Goal: Task Accomplishment & Management: Use online tool/utility

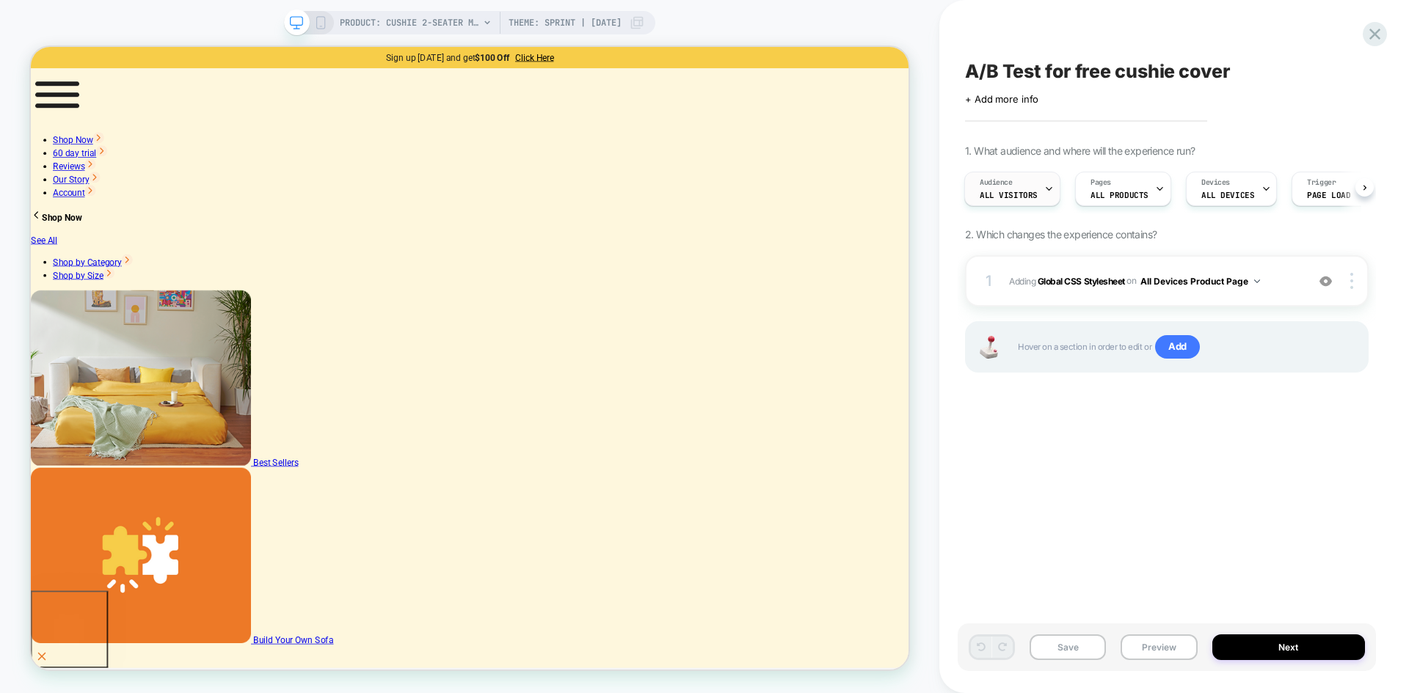
click at [1055, 191] on div "Audience All Visitors" at bounding box center [1012, 189] width 96 height 34
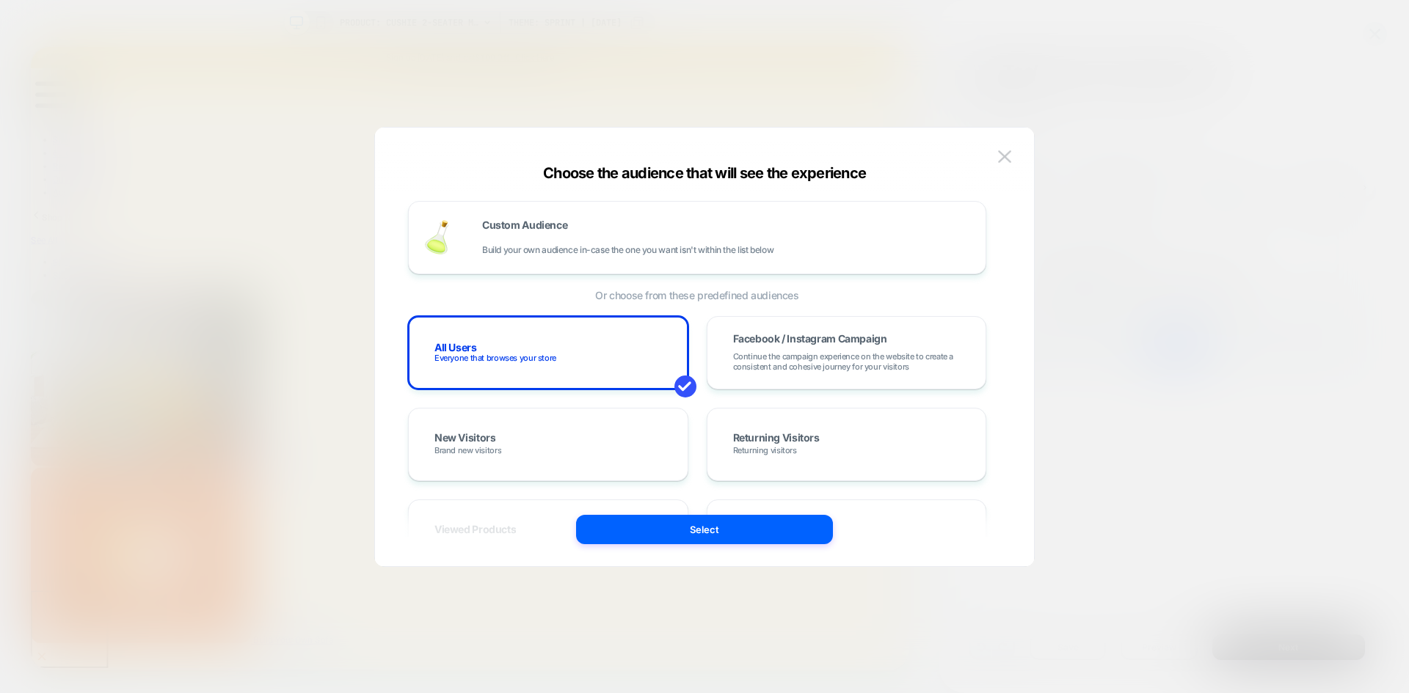
click at [1126, 282] on div at bounding box center [704, 346] width 1409 height 693
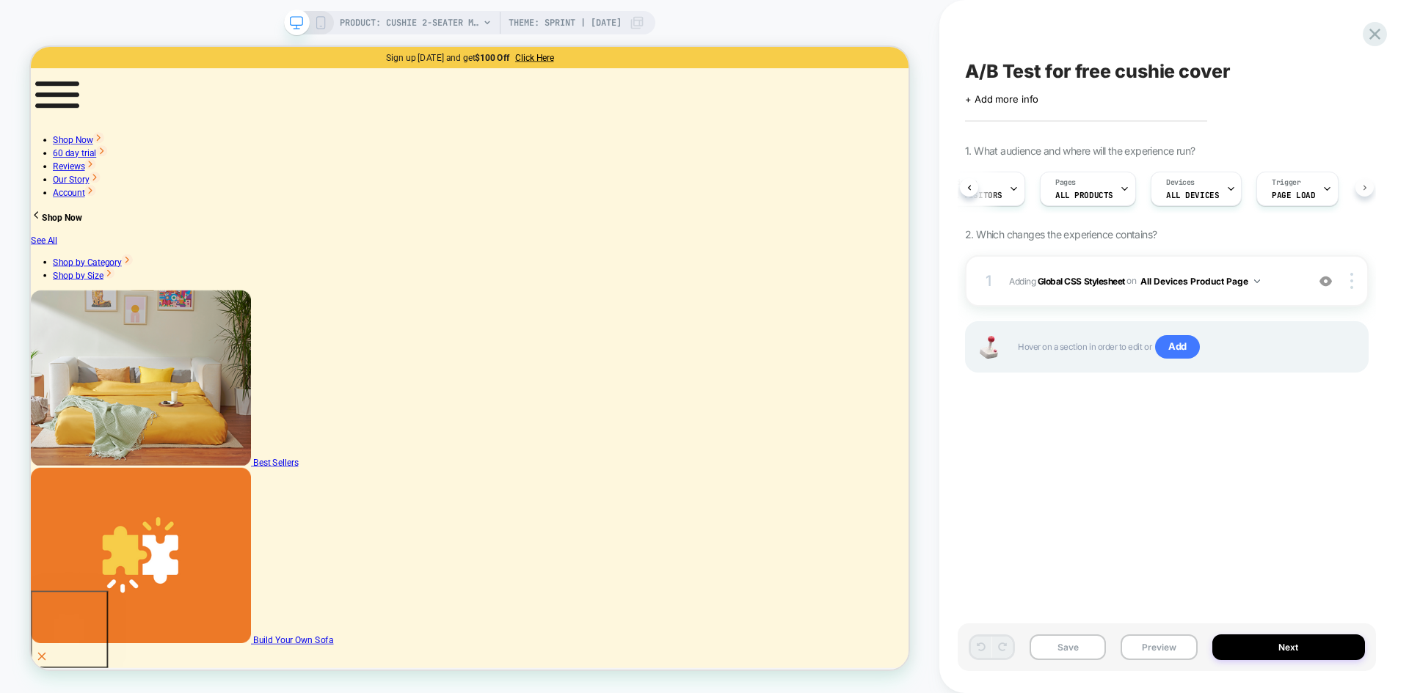
click at [1369, 185] on div "A/B Test for free cushie cover Click to edit experience details + Add more info…" at bounding box center [1167, 347] width 418 height 664
click at [1025, 189] on div "Audience All Visitors" at bounding box center [1002, 188] width 87 height 33
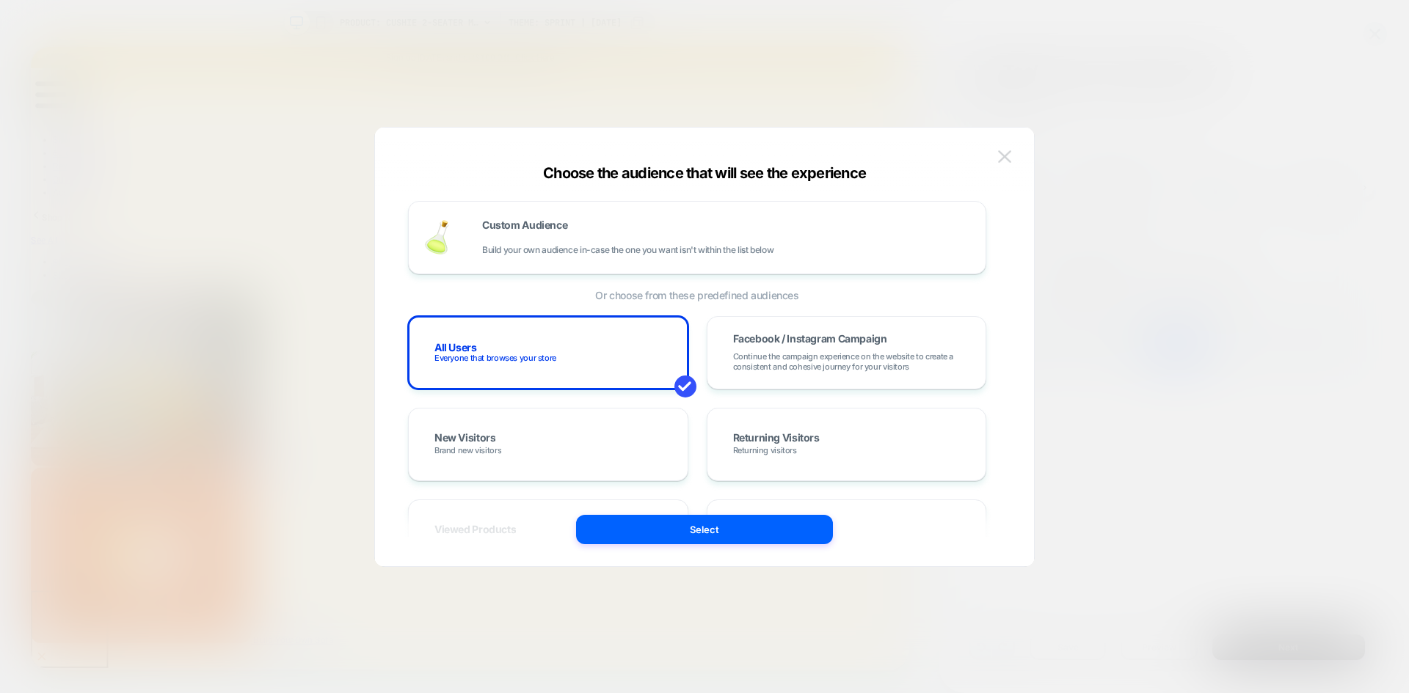
click at [1010, 161] on img at bounding box center [1004, 156] width 13 height 12
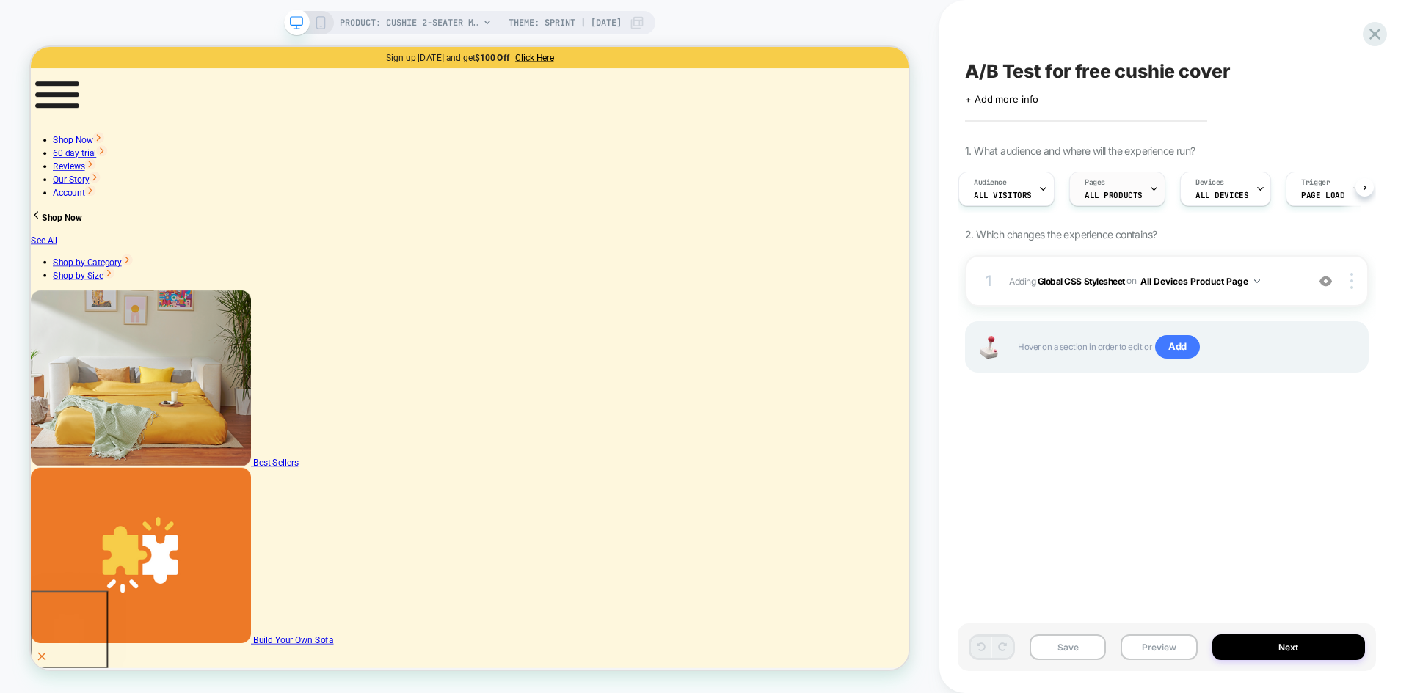
click at [1118, 202] on div "Pages ALL PRODUCTS" at bounding box center [1113, 188] width 87 height 33
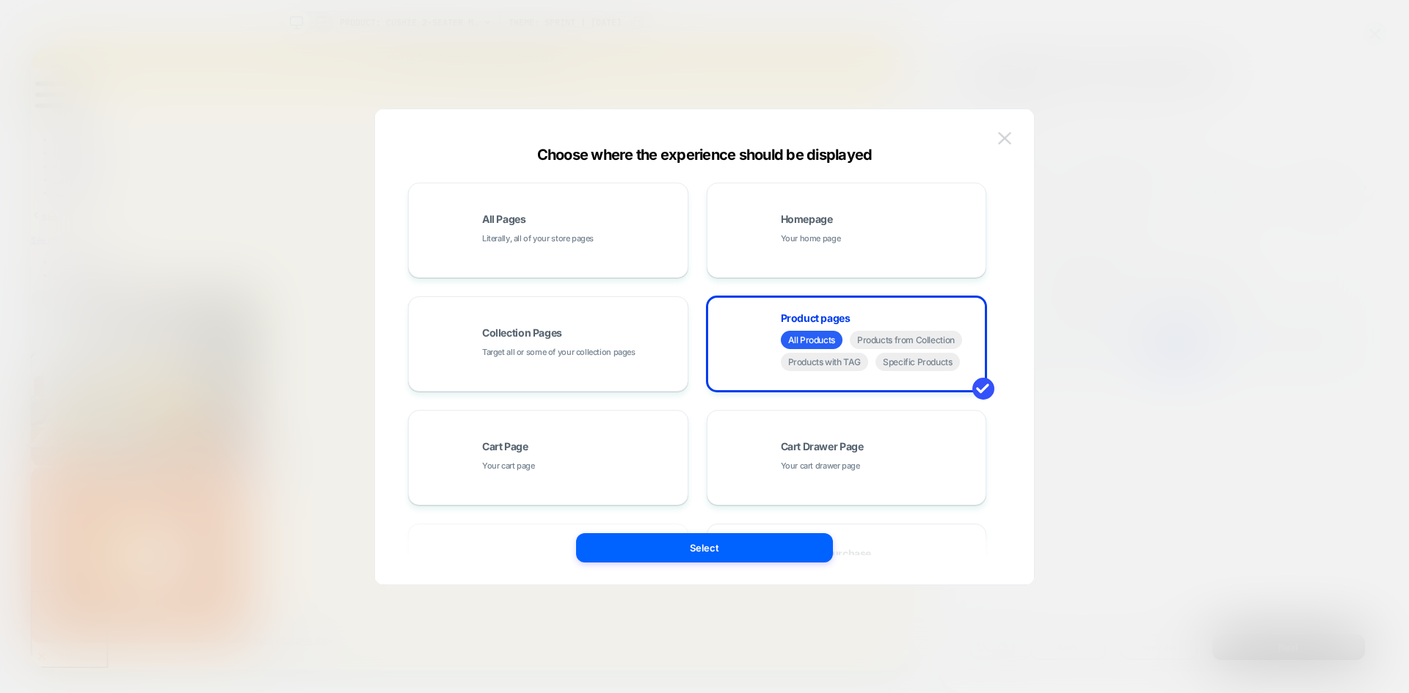
click at [1009, 133] on img at bounding box center [1004, 138] width 13 height 12
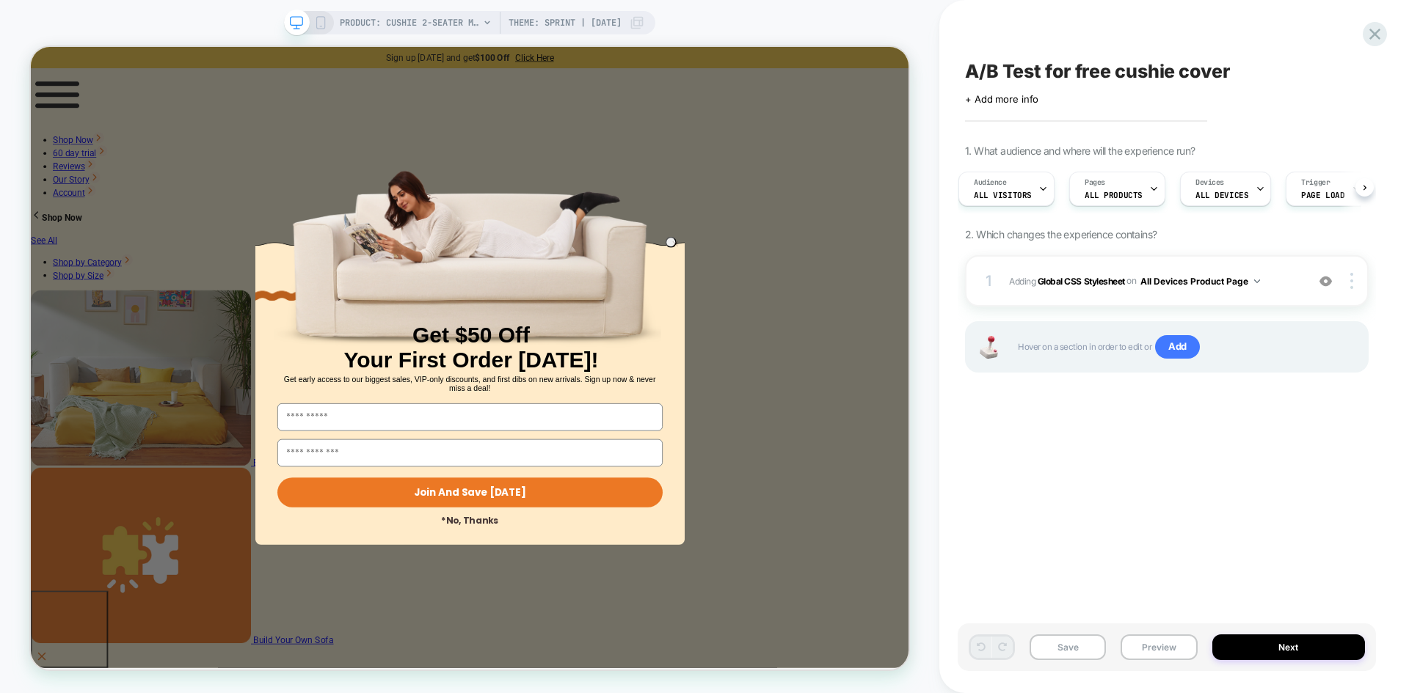
click at [1046, 438] on div "A/B Test for free cushie cover Click to edit experience details + Add more info…" at bounding box center [1167, 347] width 418 height 664
click at [1167, 649] on button "Preview" at bounding box center [1159, 648] width 76 height 26
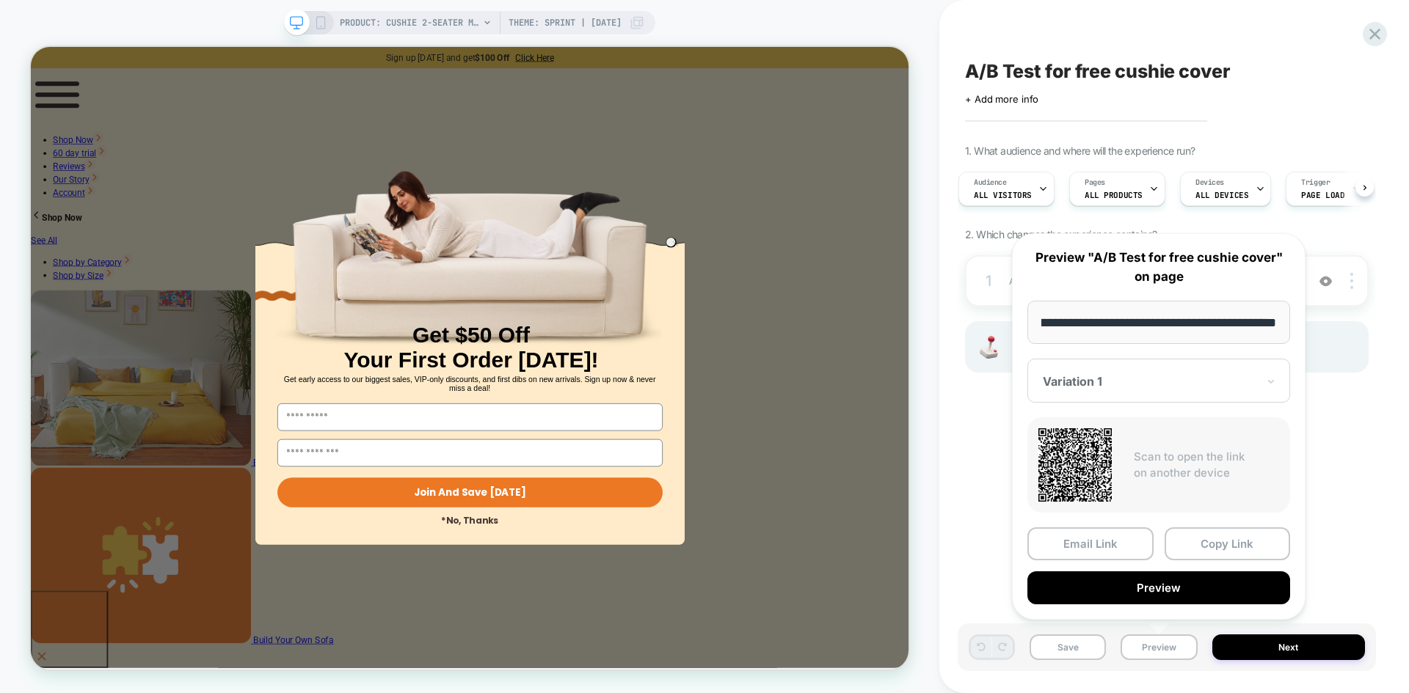
scroll to position [0, 0]
click at [1144, 367] on div "Variation 1" at bounding box center [1158, 381] width 263 height 44
click at [939, 410] on div "PRODUCT: Cushie 2-Seater Modular Sleeper Sofa Theme: Sprint | 2025-09-22 PRODUC…" at bounding box center [469, 347] width 939 height 664
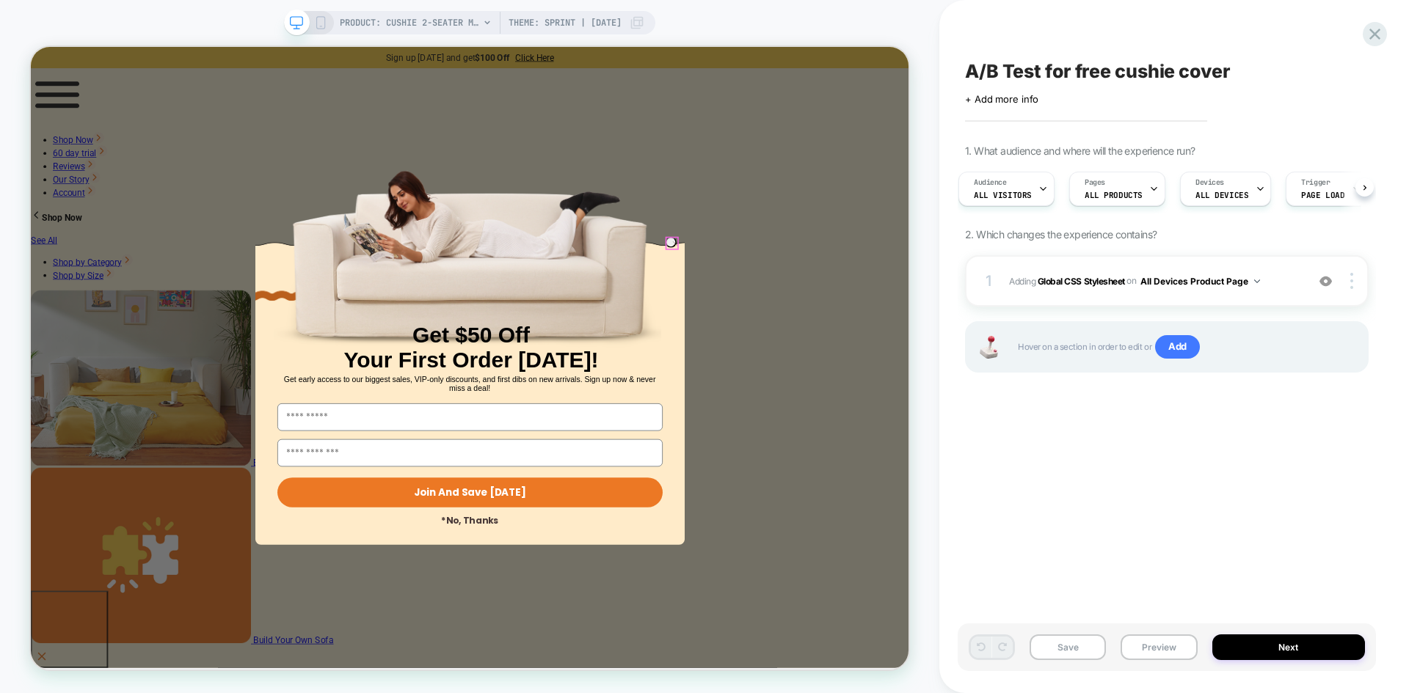
click at [883, 302] on icon "Close dialog" at bounding box center [890, 309] width 15 height 15
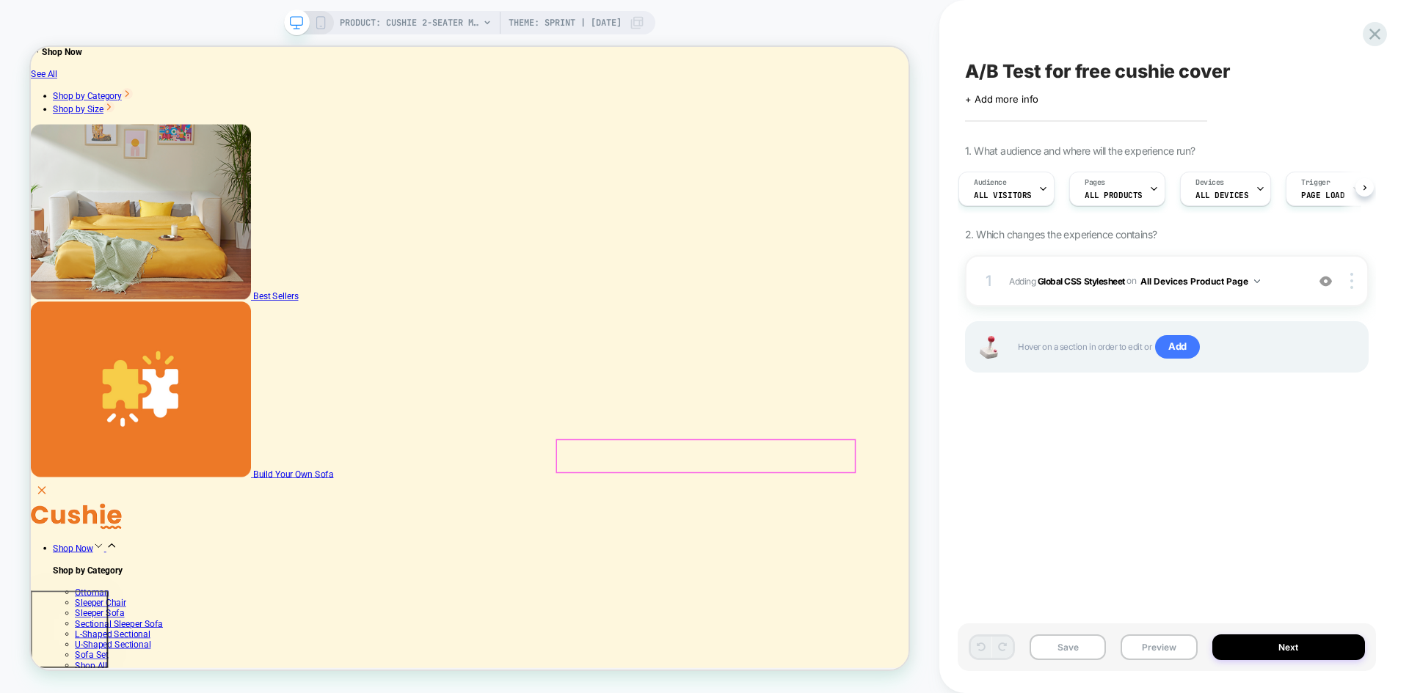
scroll to position [220, 0]
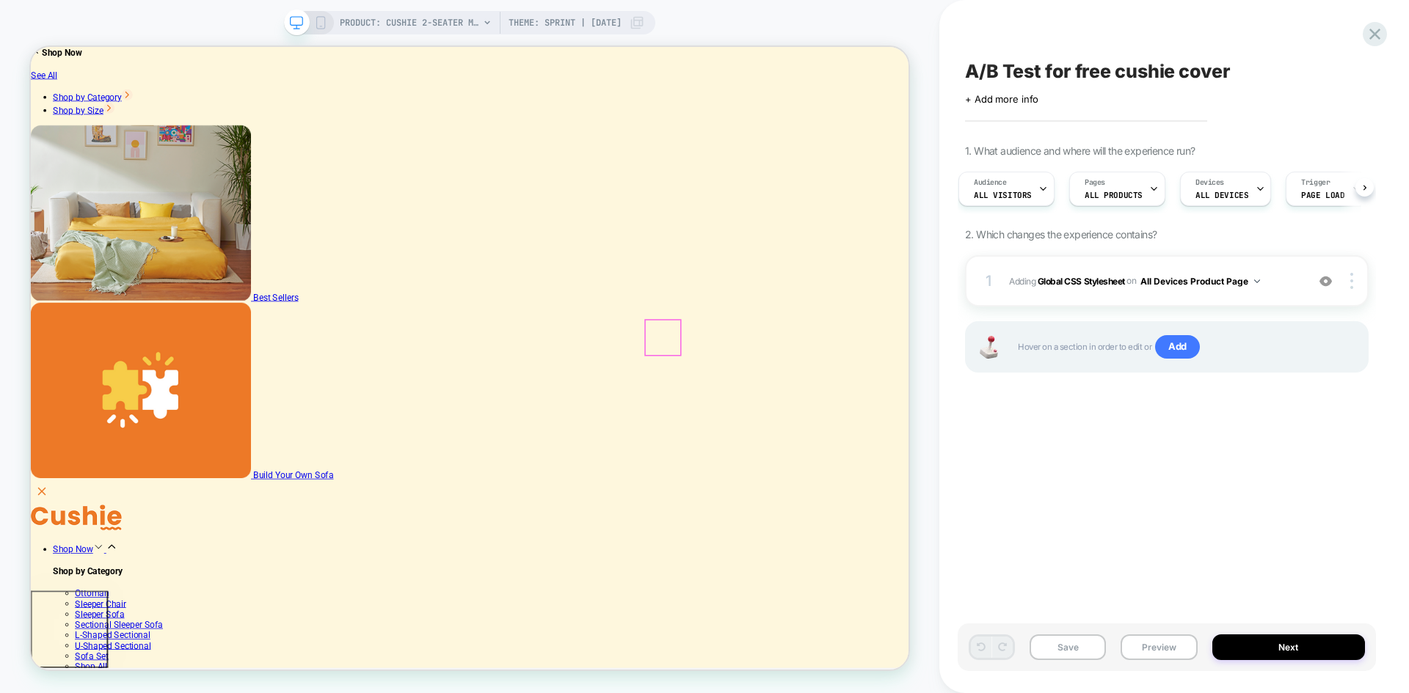
type input "**********"
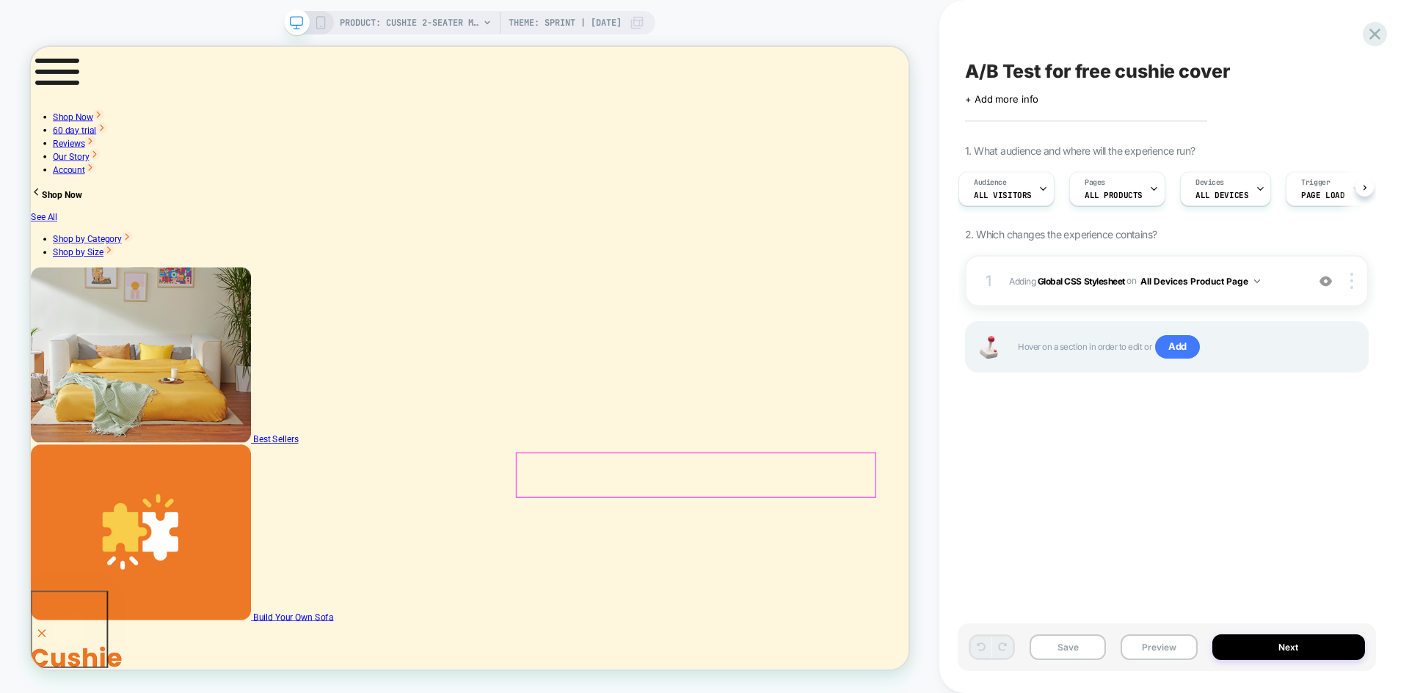
scroll to position [0, 0]
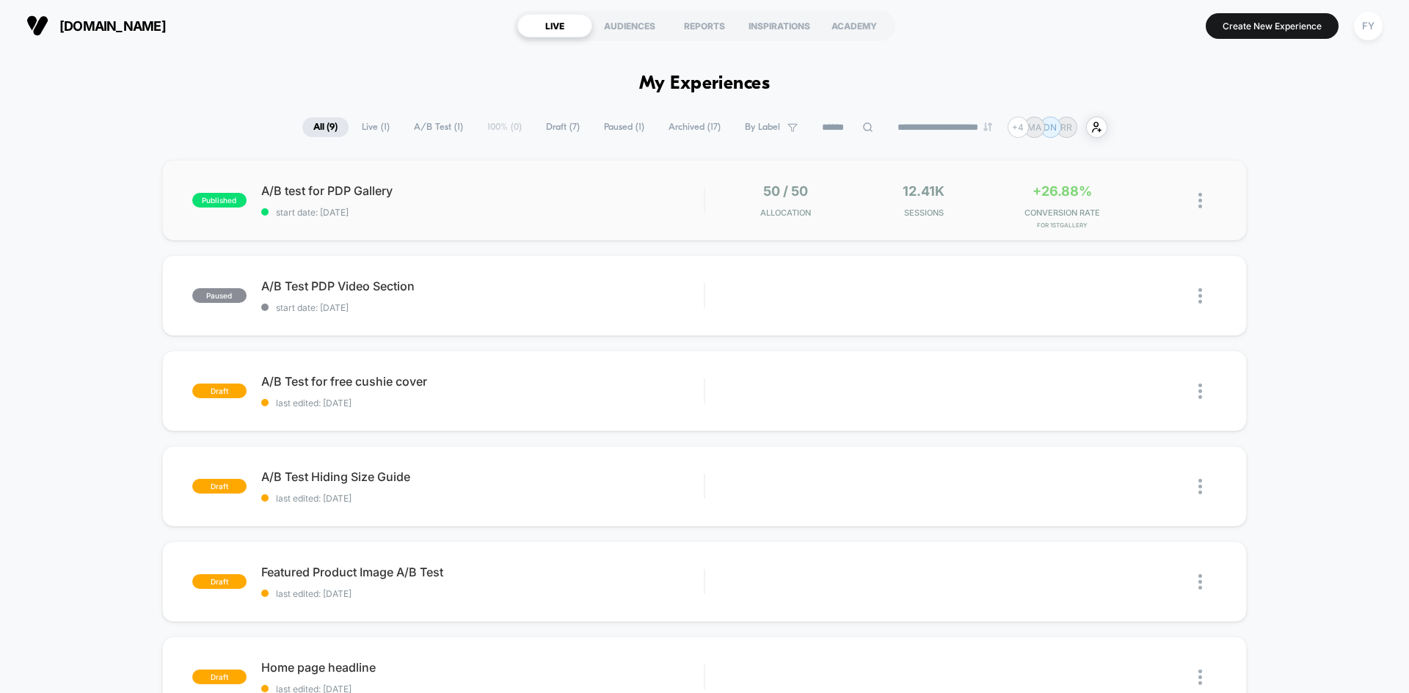
click at [609, 220] on div "published A/B test for PDP Gallery start date: [DATE] 50 / 50 Allocation 12.41k…" at bounding box center [704, 200] width 1085 height 81
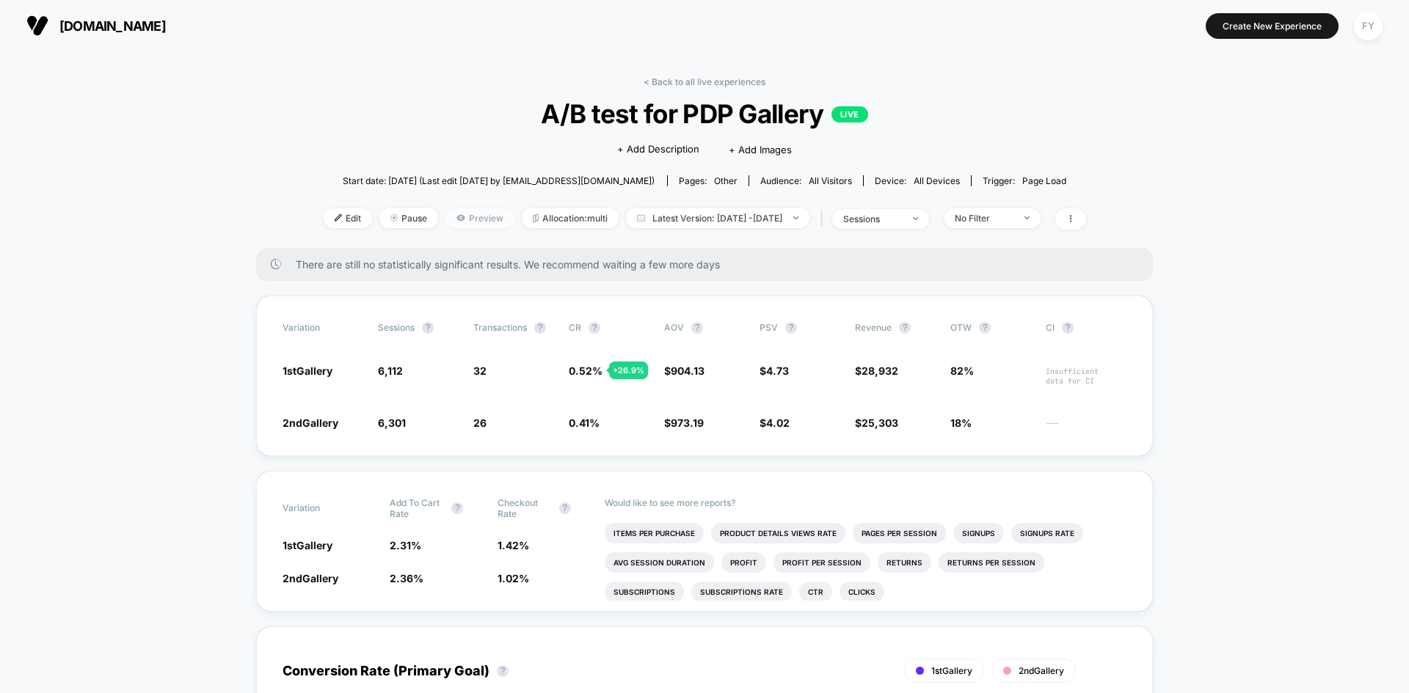
click at [452, 225] on span "Preview" at bounding box center [479, 218] width 69 height 20
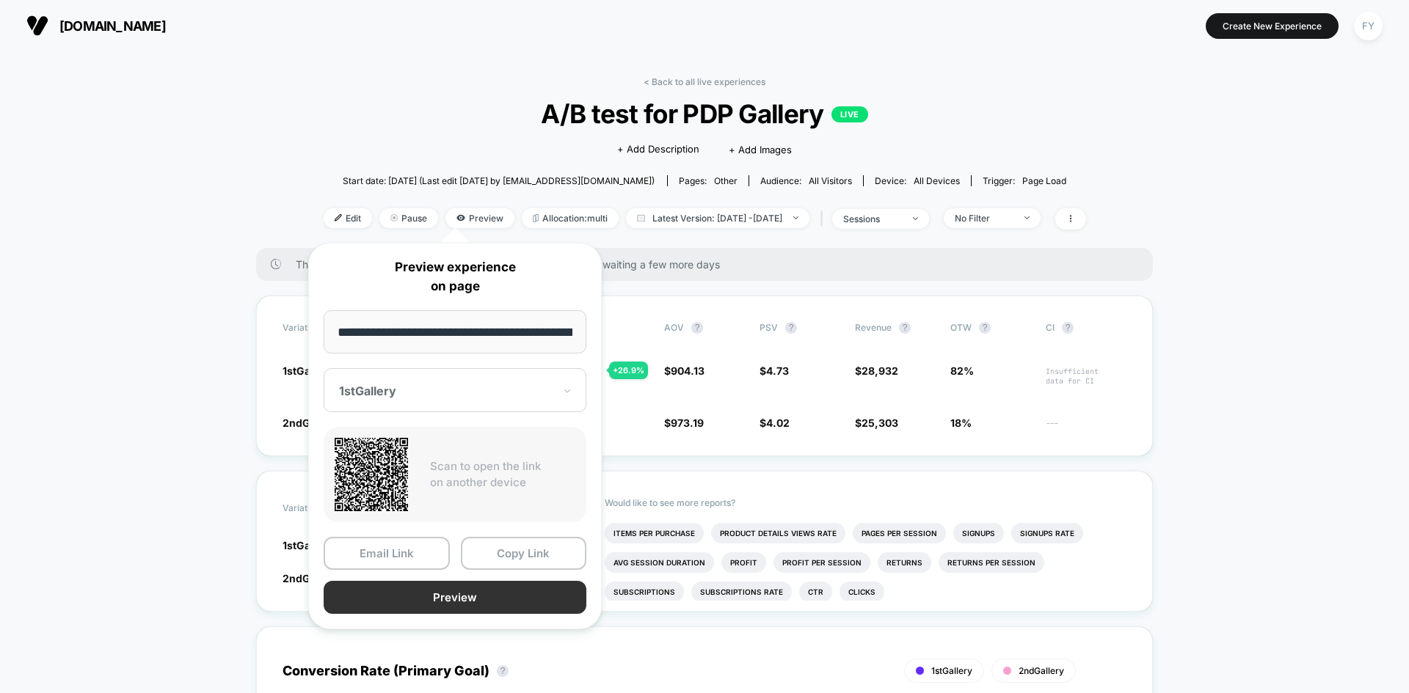
click at [423, 600] on button "Preview" at bounding box center [455, 597] width 263 height 33
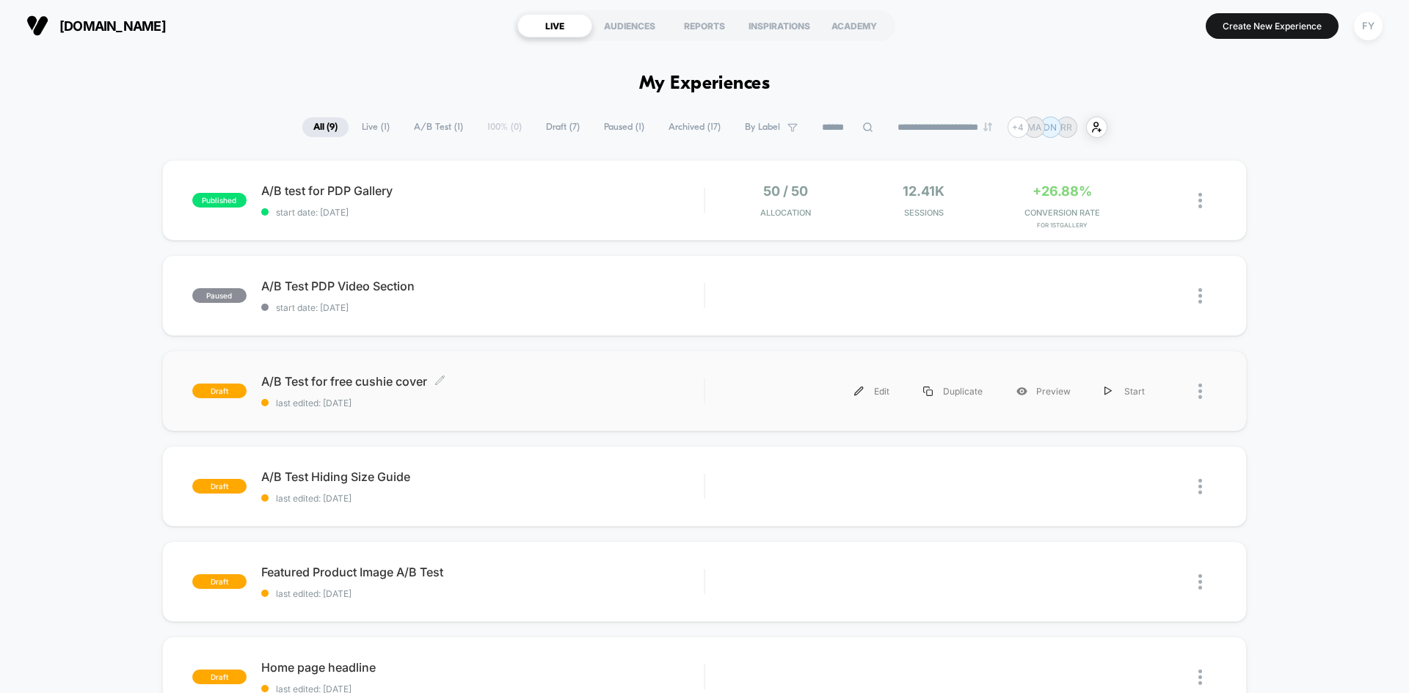
click at [529, 391] on div "A/B Test for free cushie cover Click to edit experience details Click to edit e…" at bounding box center [482, 391] width 443 height 34
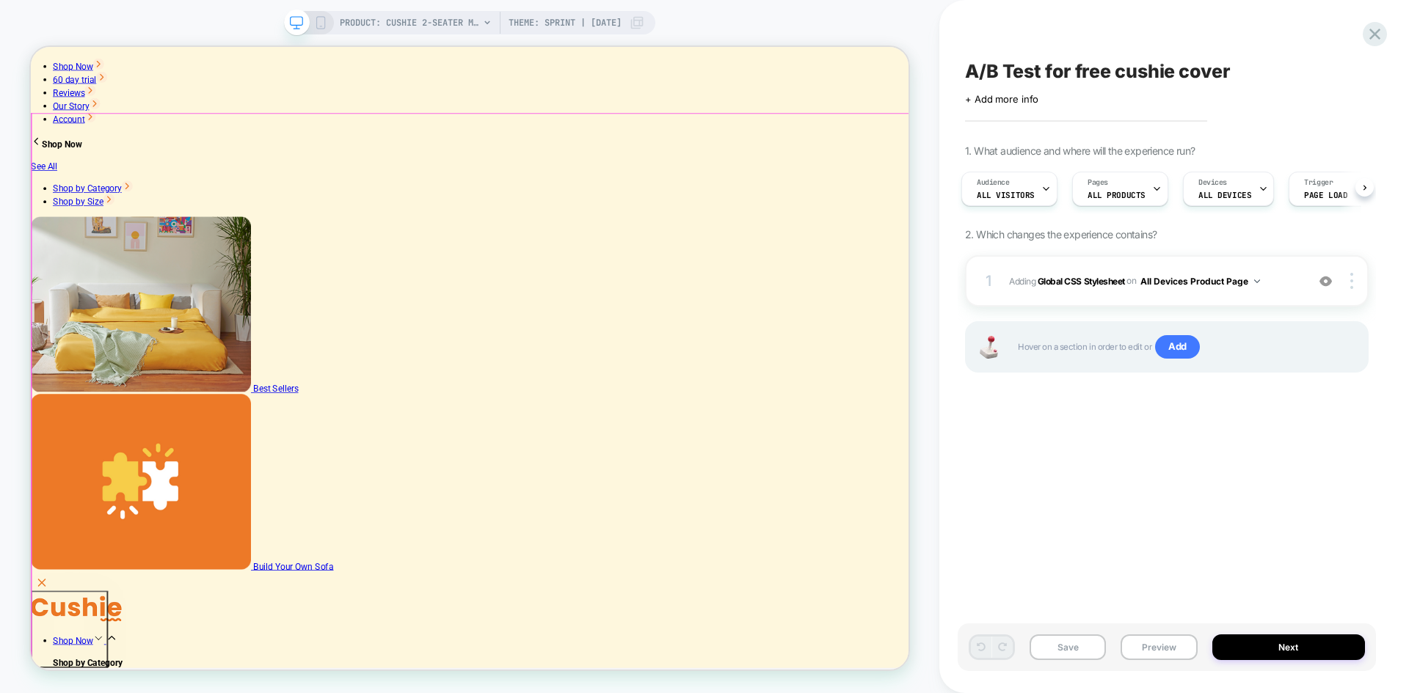
scroll to position [147, 0]
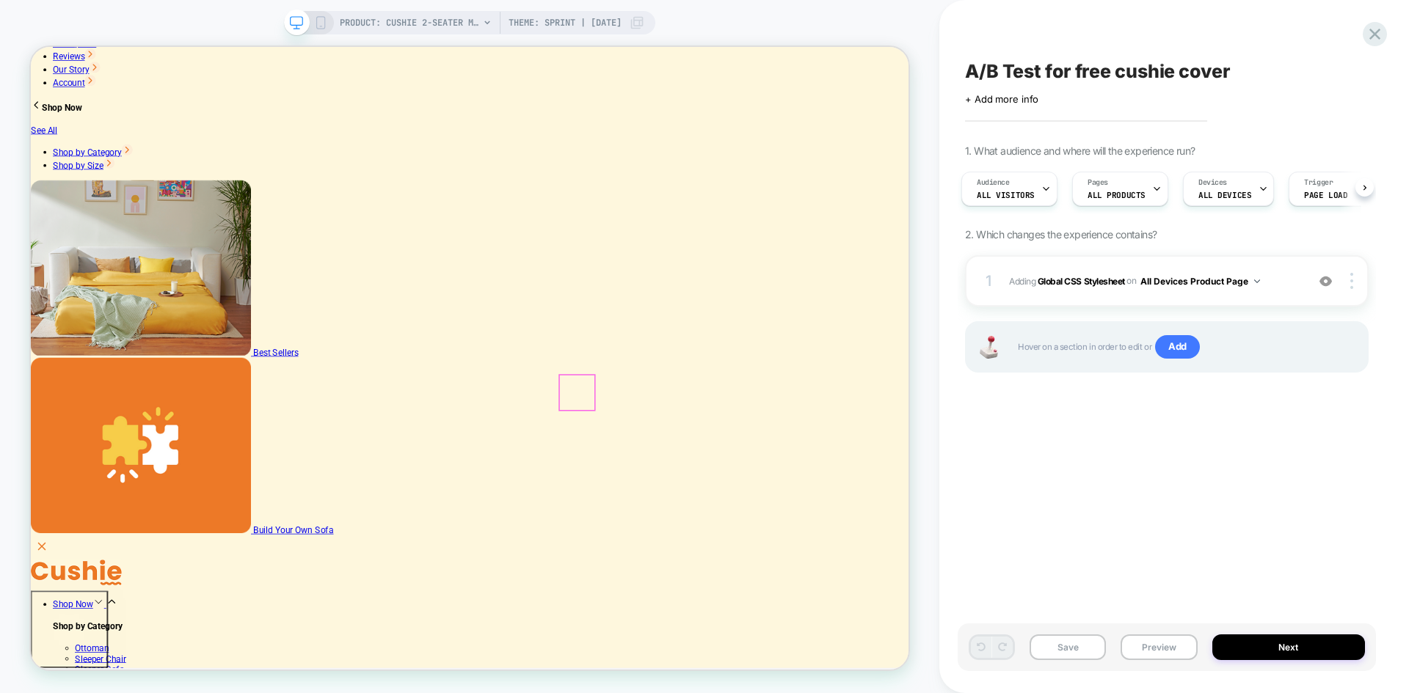
click at [1134, 651] on button "Preview" at bounding box center [1159, 648] width 76 height 26
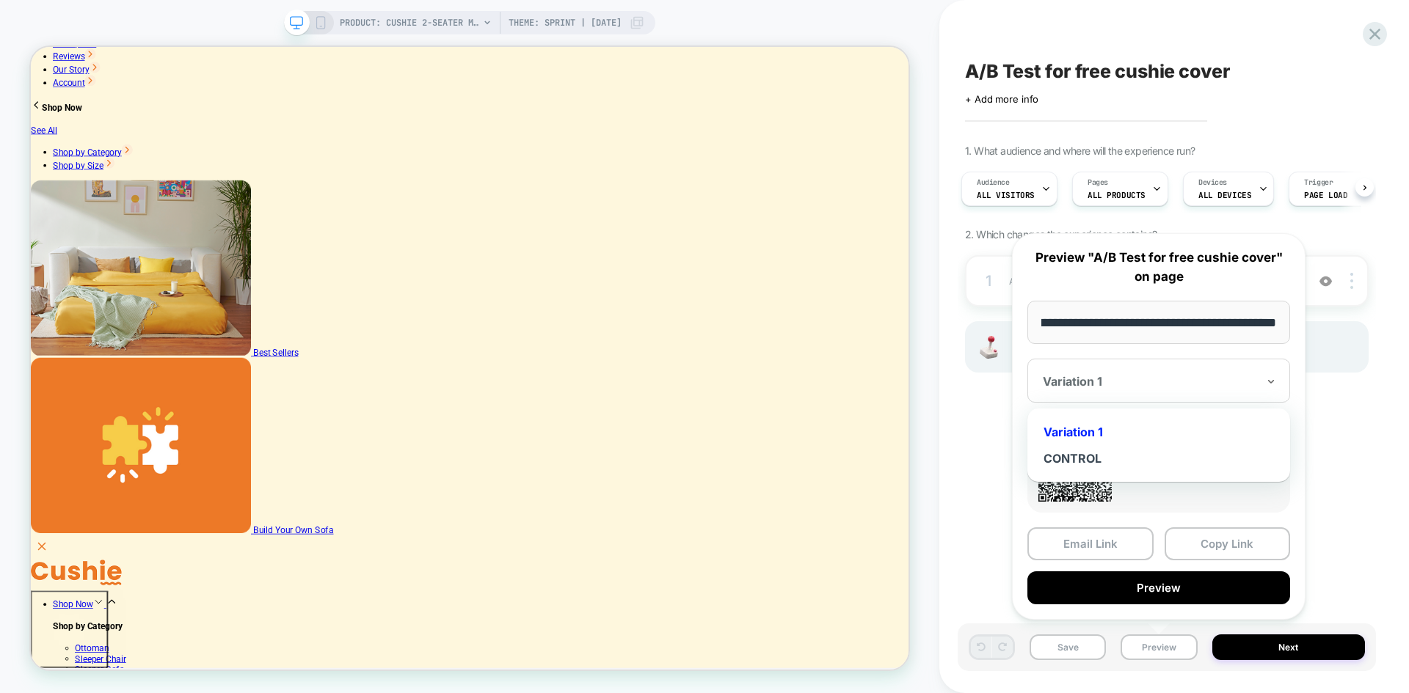
scroll to position [0, 0]
click at [1142, 393] on div "Variation 1" at bounding box center [1158, 381] width 263 height 44
click at [1118, 448] on div "CONTROL" at bounding box center [1159, 458] width 248 height 26
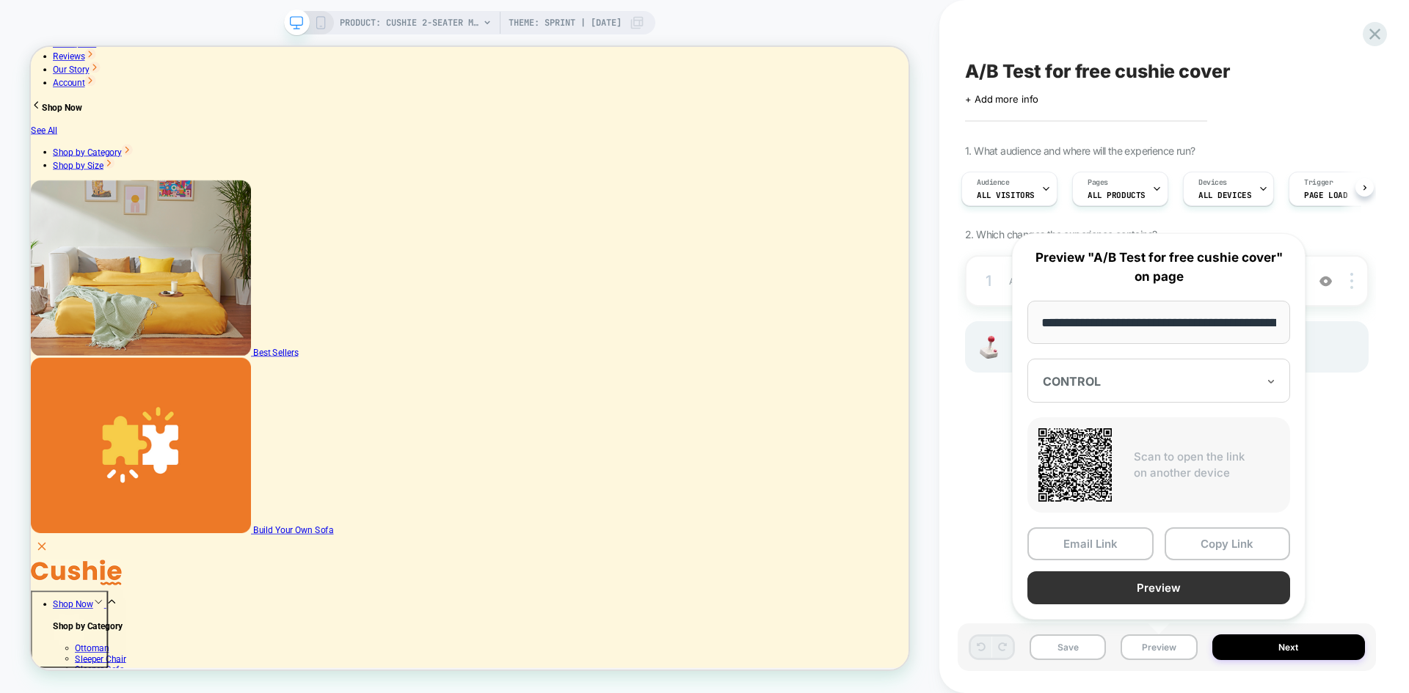
click at [1122, 594] on button "Preview" at bounding box center [1158, 588] width 263 height 33
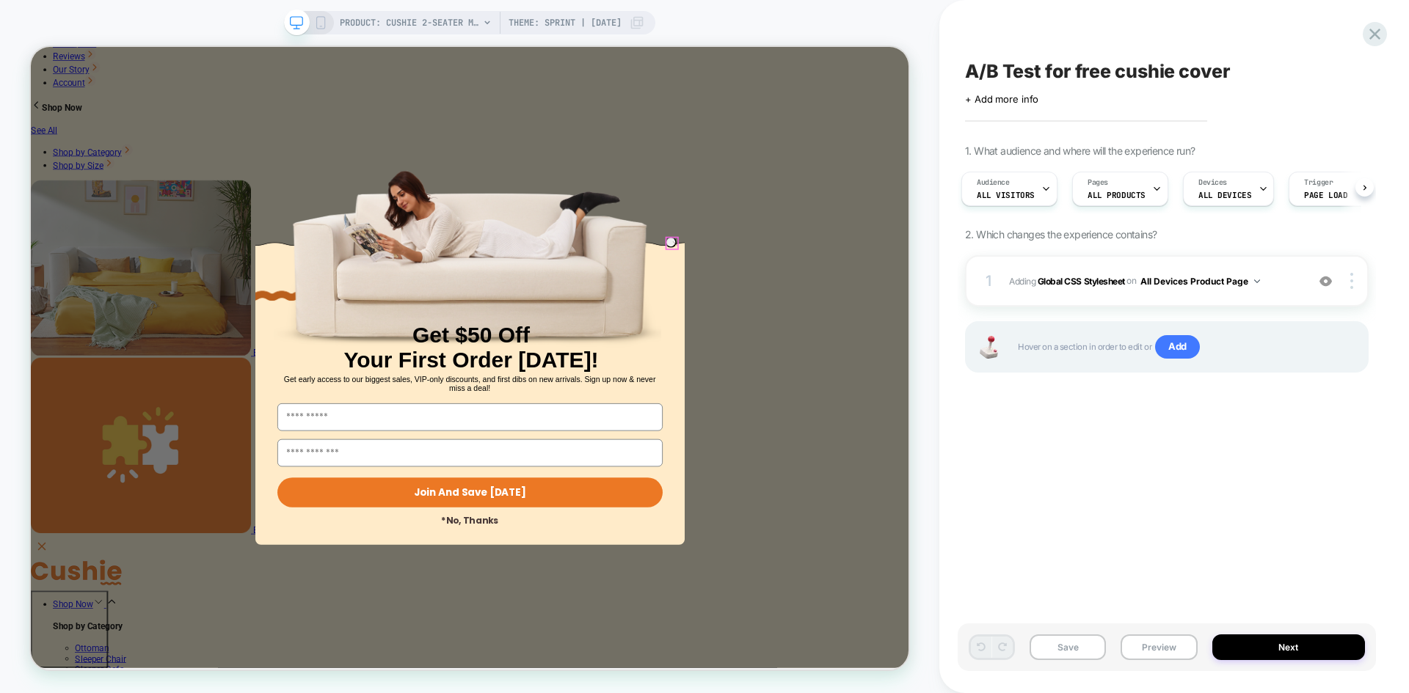
click at [884, 305] on circle "Close dialog" at bounding box center [890, 309] width 14 height 14
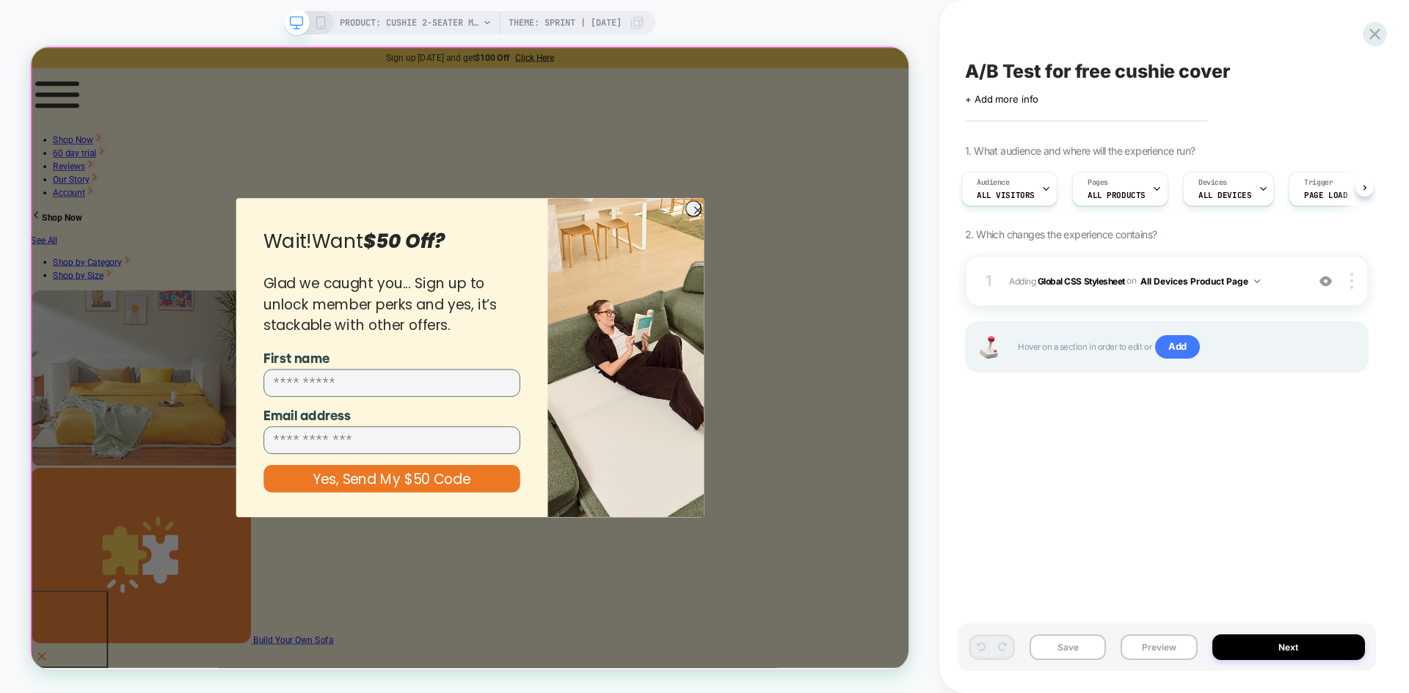
click at [919, 254] on circle "Close dialog" at bounding box center [919, 264] width 21 height 21
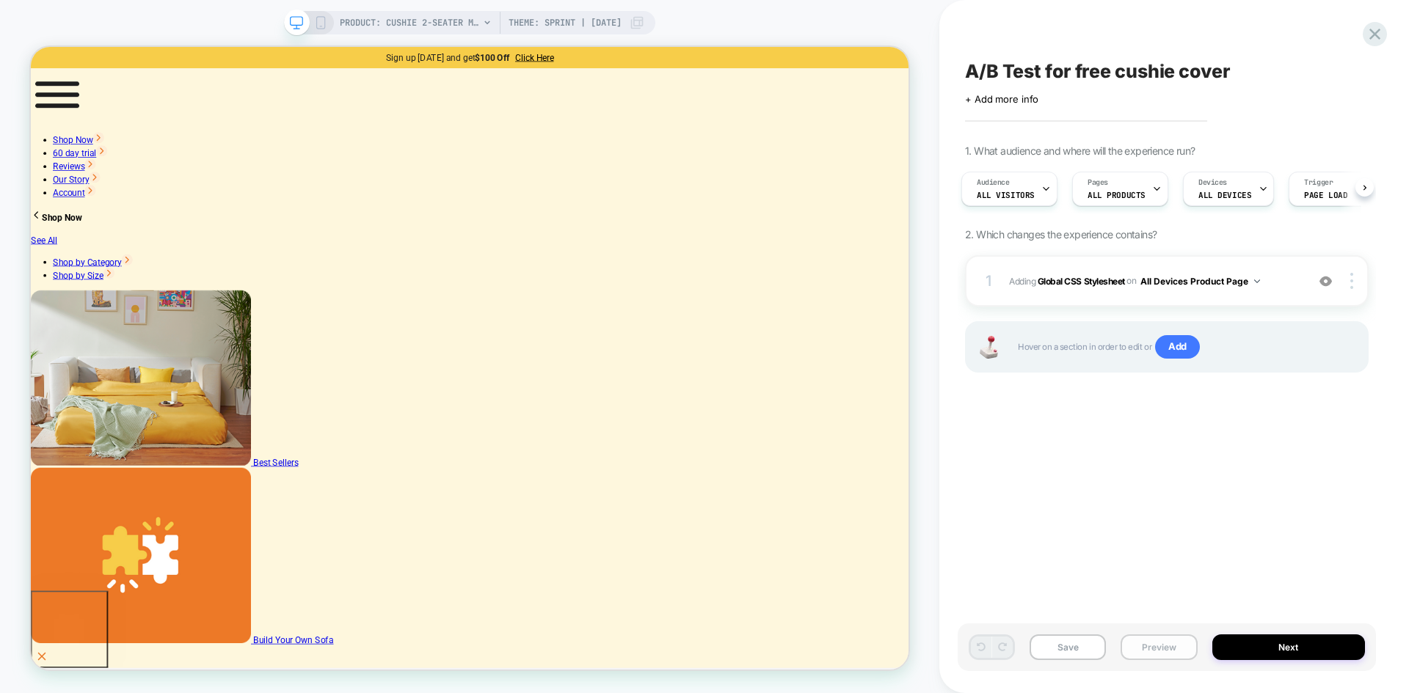
click at [1159, 642] on button "Preview" at bounding box center [1159, 648] width 76 height 26
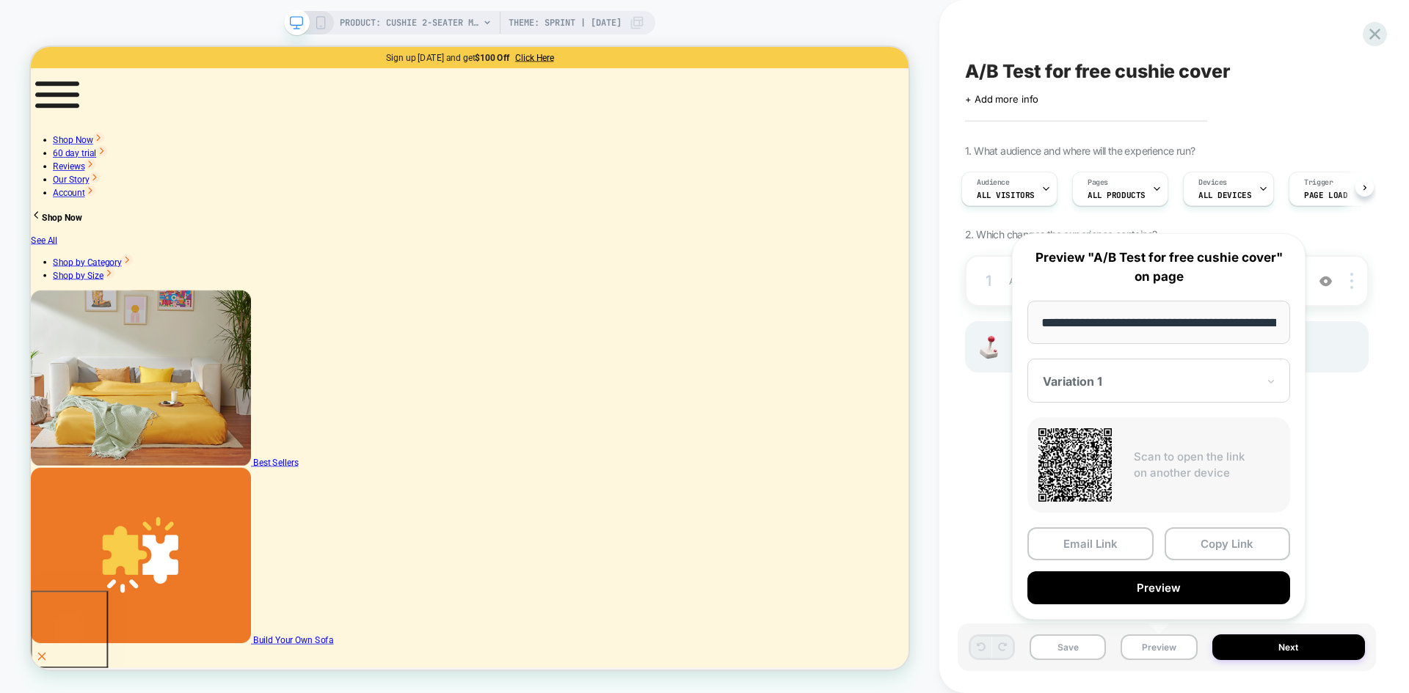
click at [1131, 392] on div "Variation 1" at bounding box center [1158, 381] width 263 height 44
click at [1113, 451] on div "CONTROL" at bounding box center [1159, 458] width 248 height 26
click at [1120, 594] on button "Preview" at bounding box center [1158, 588] width 263 height 33
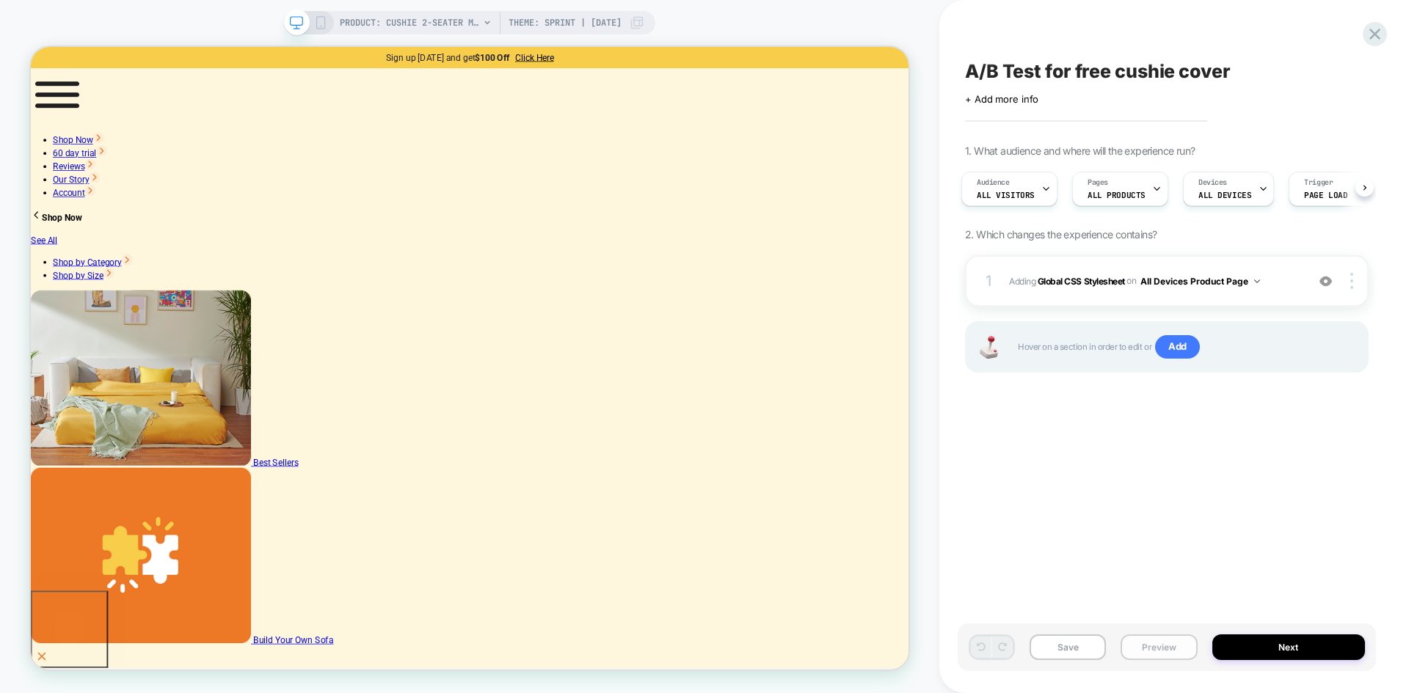
click at [1141, 651] on button "Preview" at bounding box center [1159, 648] width 76 height 26
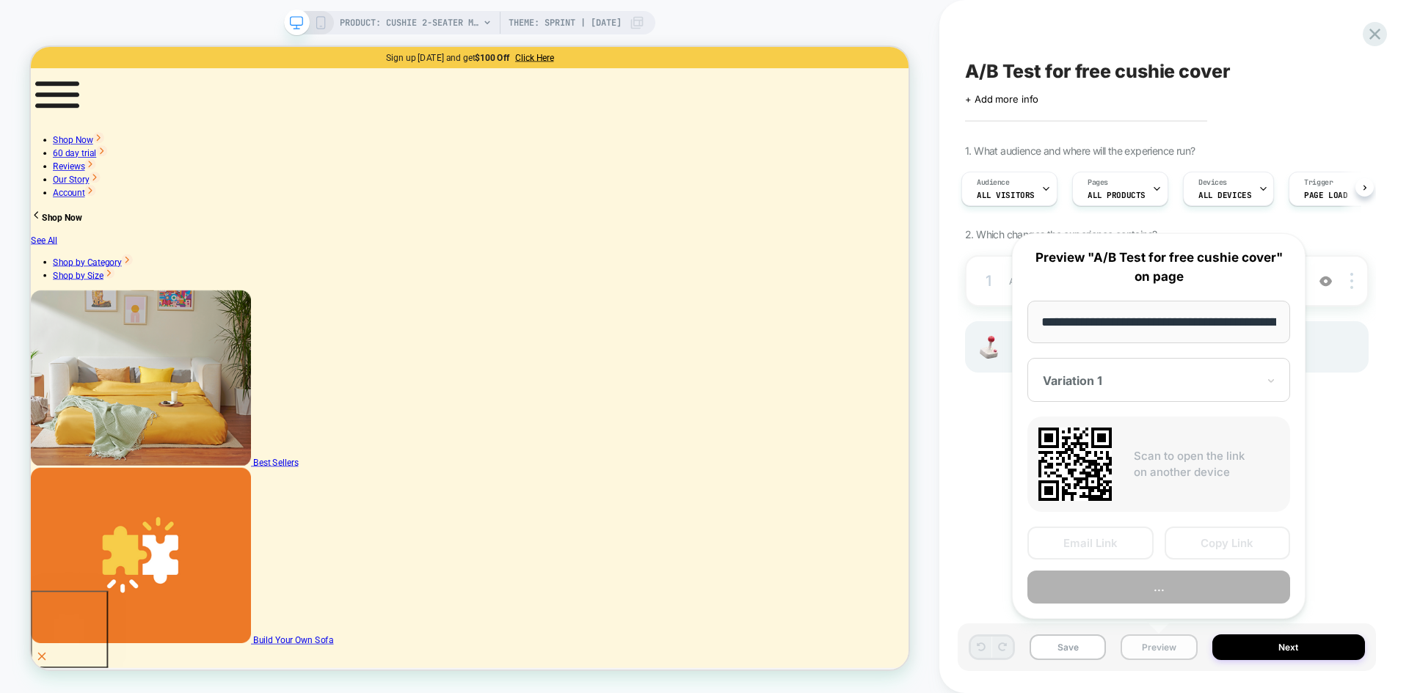
scroll to position [0, 425]
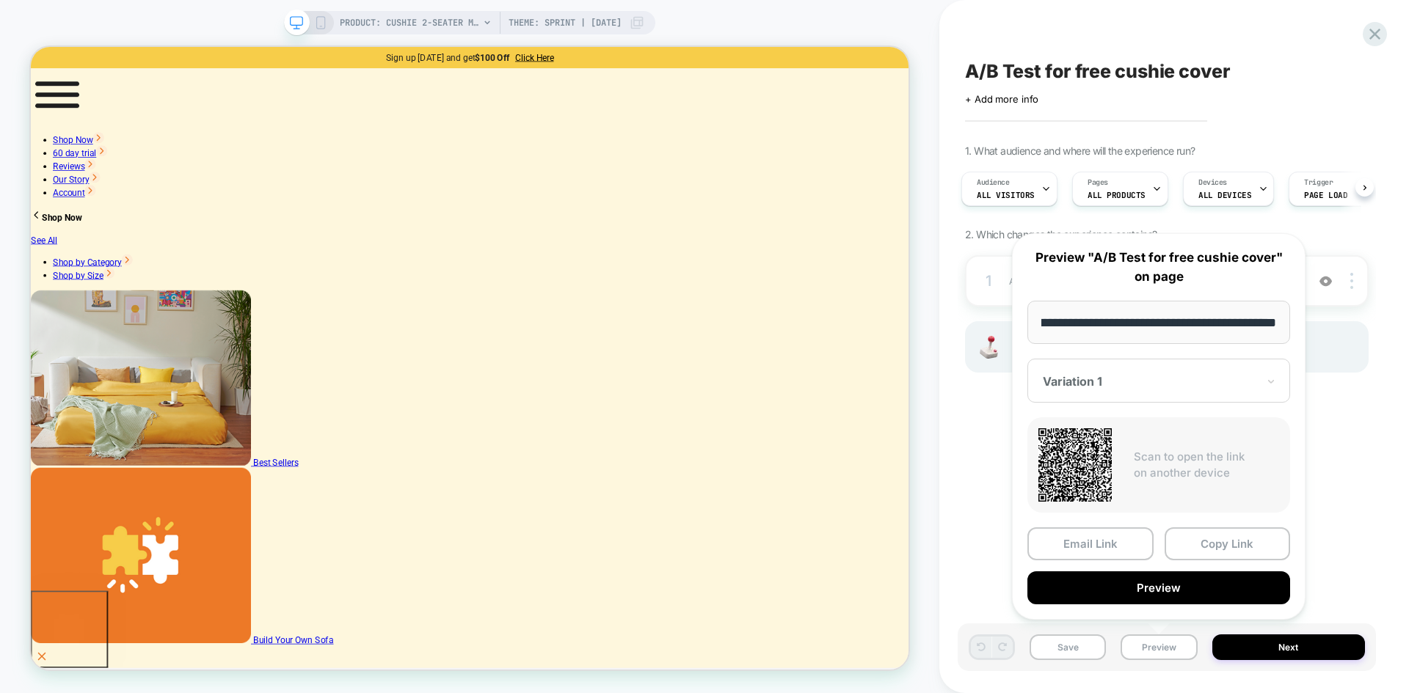
click at [1118, 390] on div "Variation 1" at bounding box center [1158, 381] width 263 height 44
click at [1094, 454] on div "CONTROL" at bounding box center [1159, 458] width 248 height 26
click at [1118, 586] on button "Preview" at bounding box center [1158, 588] width 263 height 33
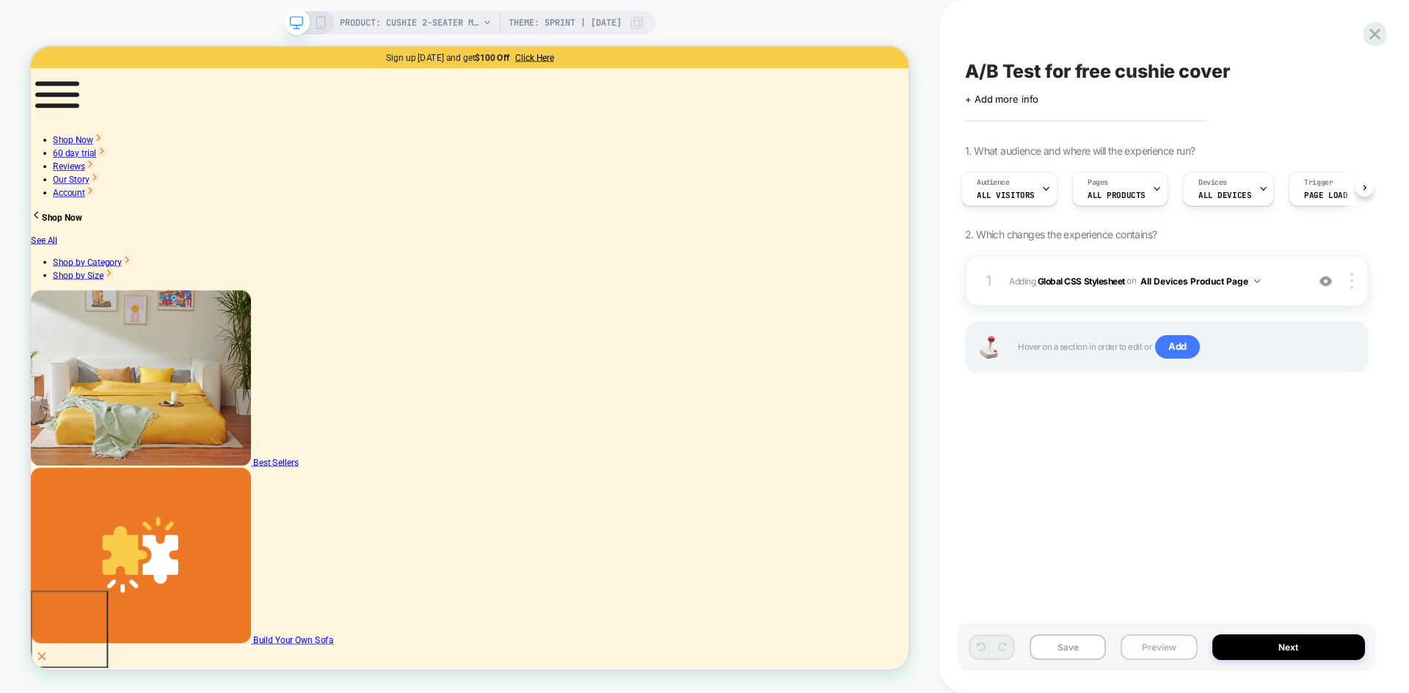
click at [1151, 649] on button "Preview" at bounding box center [1159, 648] width 76 height 26
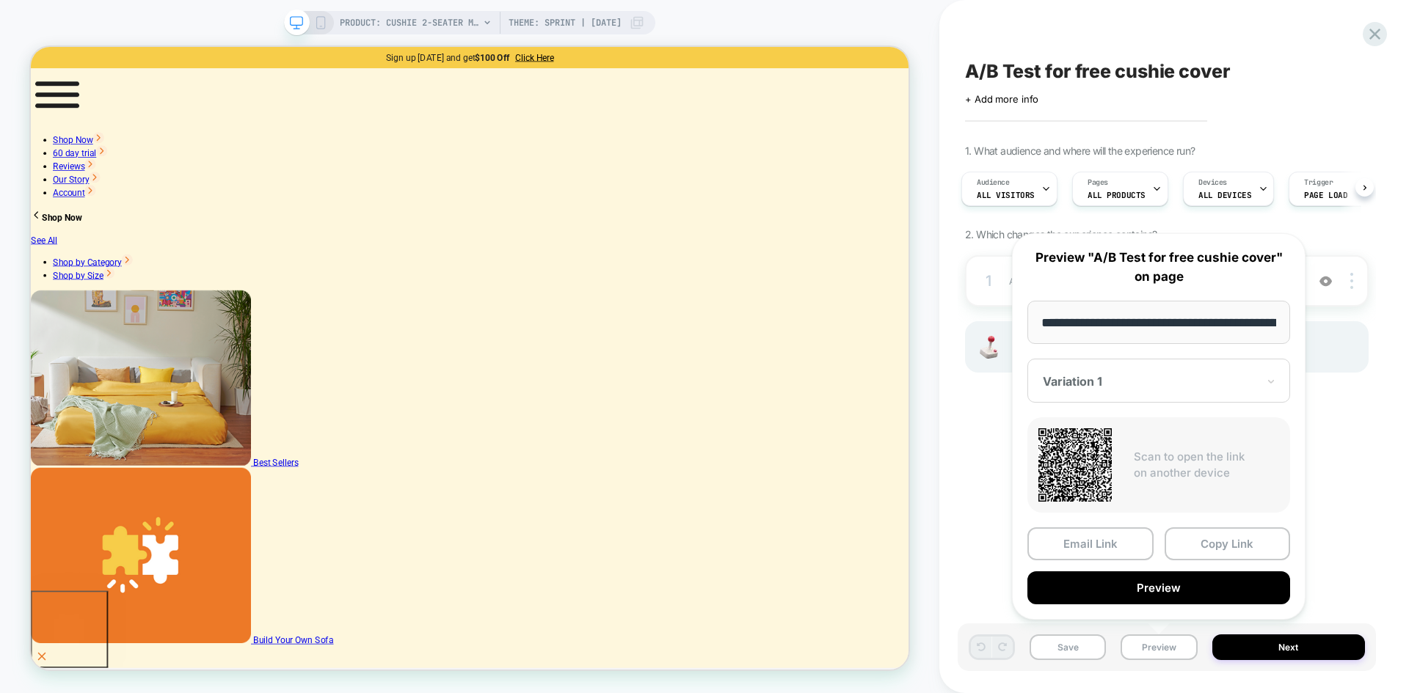
click at [1164, 385] on div at bounding box center [1150, 381] width 214 height 15
click at [1115, 456] on div "CONTROL" at bounding box center [1159, 458] width 248 height 26
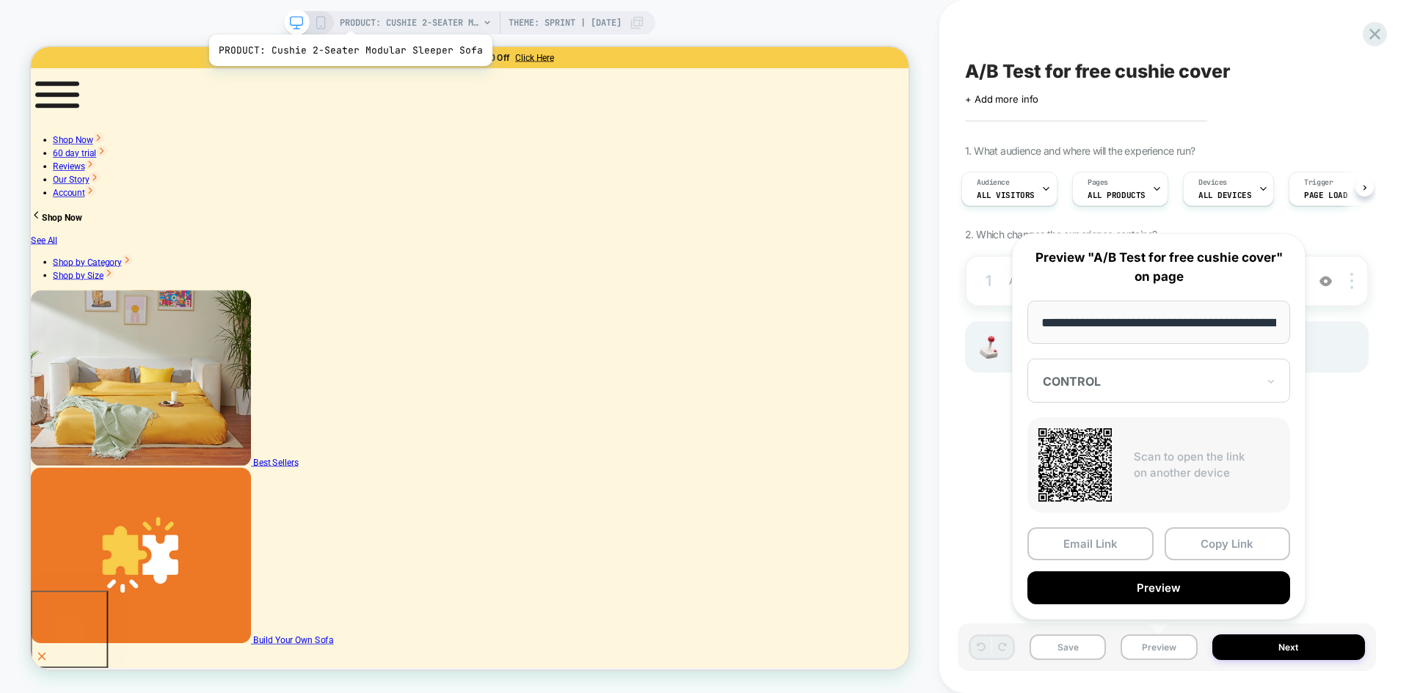
click at [348, 16] on span "PRODUCT: Cushie 2-Seater Modular Sleeper Sofa" at bounding box center [409, 22] width 139 height 23
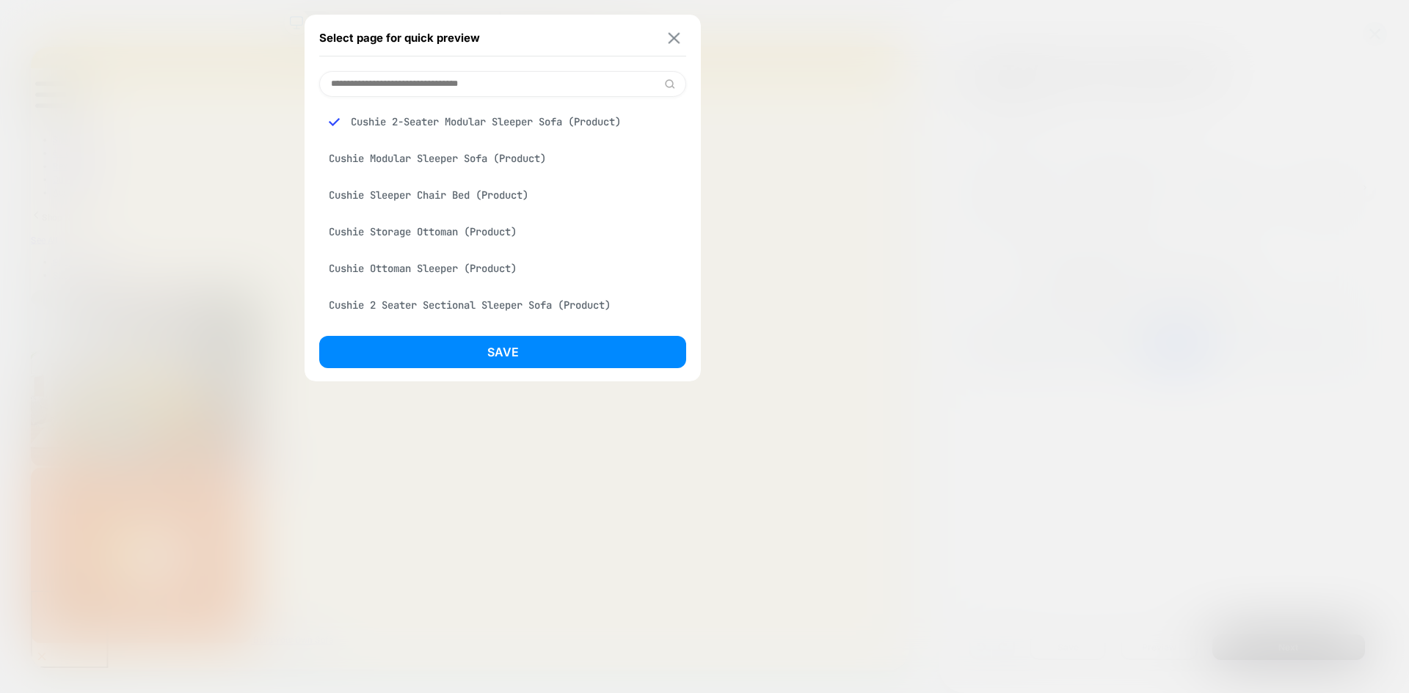
click at [677, 33] on img at bounding box center [675, 37] width 12 height 11
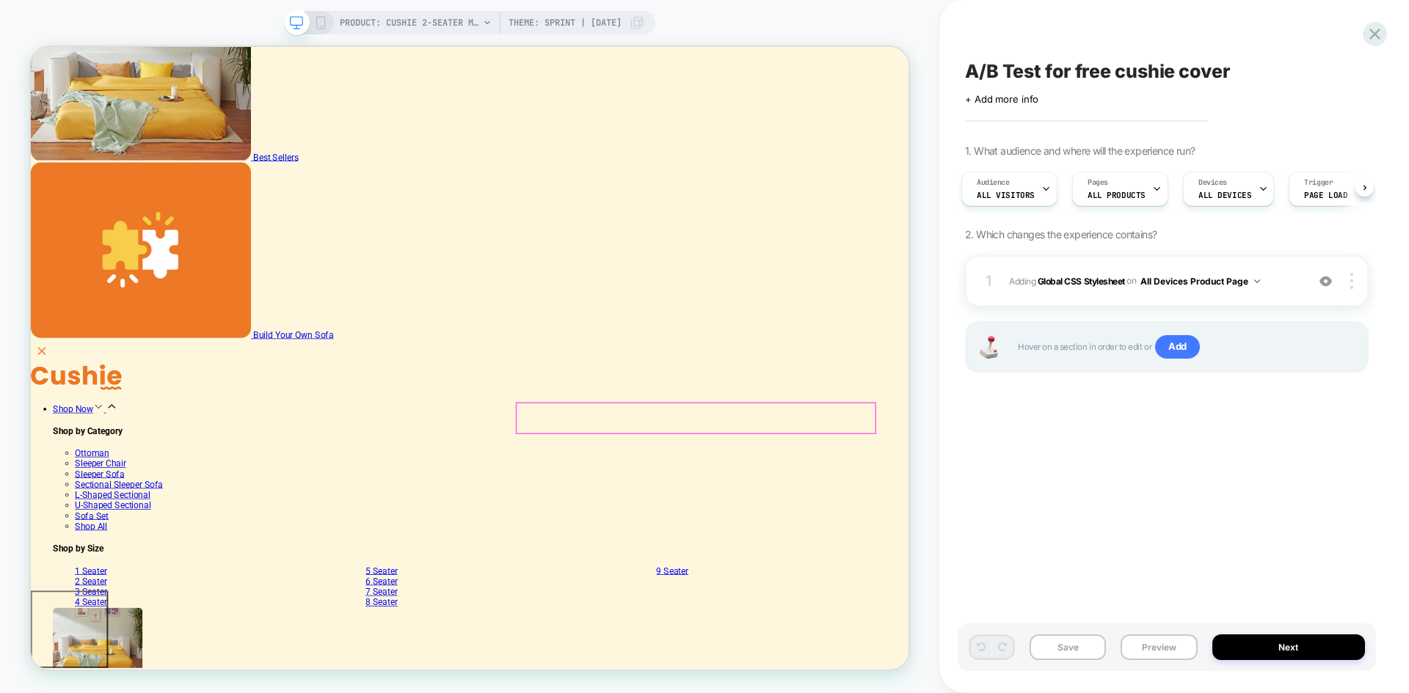
scroll to position [367, 0]
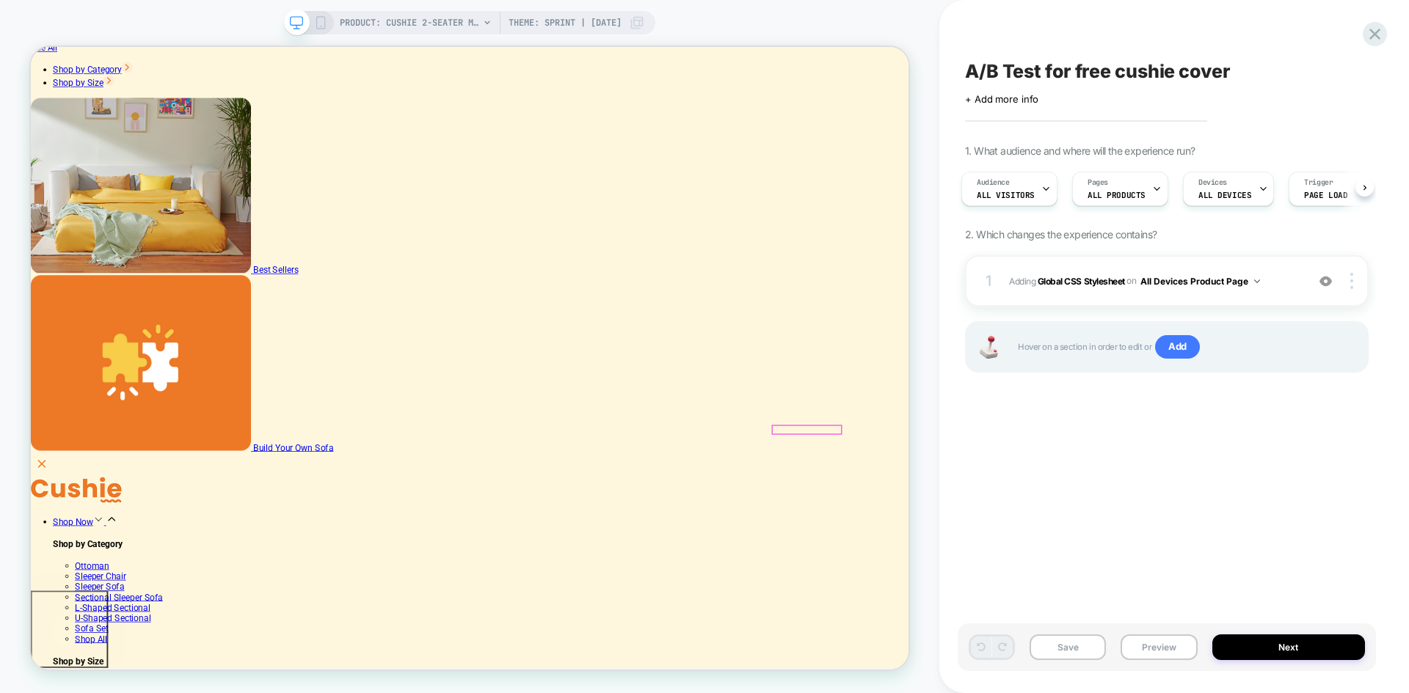
scroll to position [220, 0]
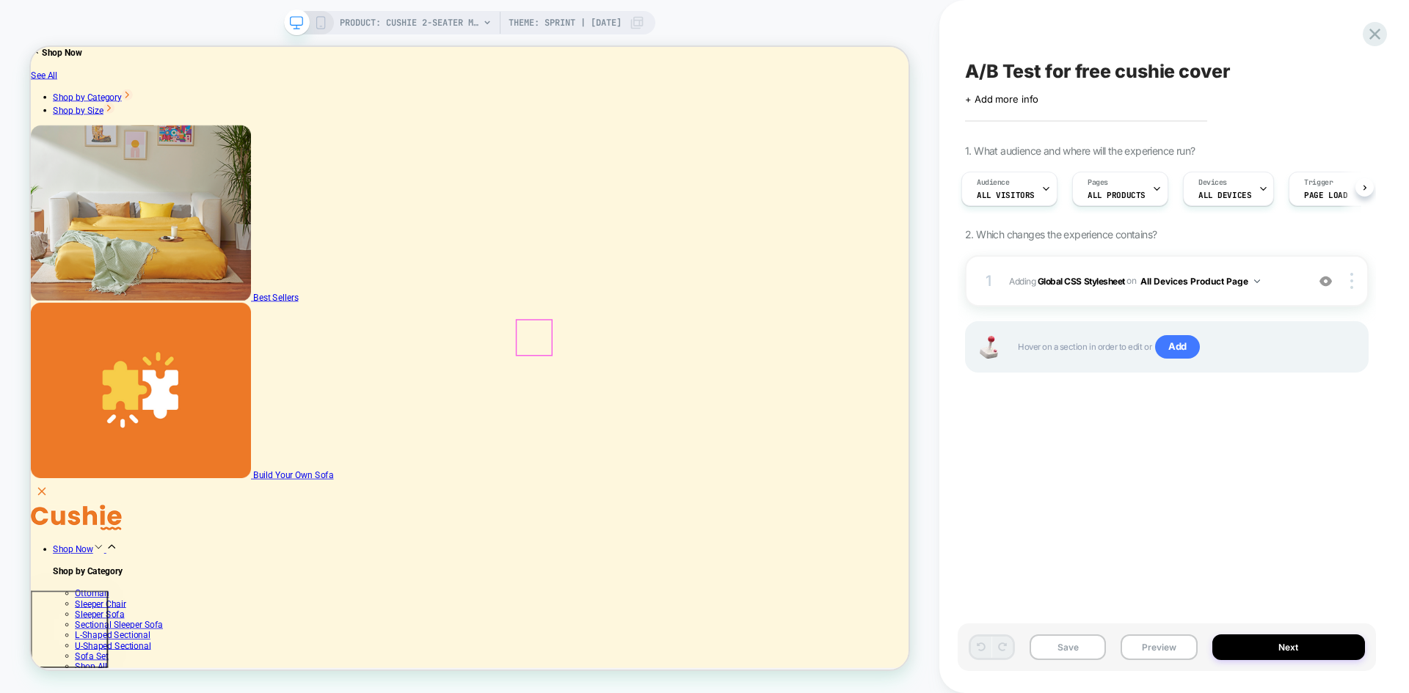
type input "**********"
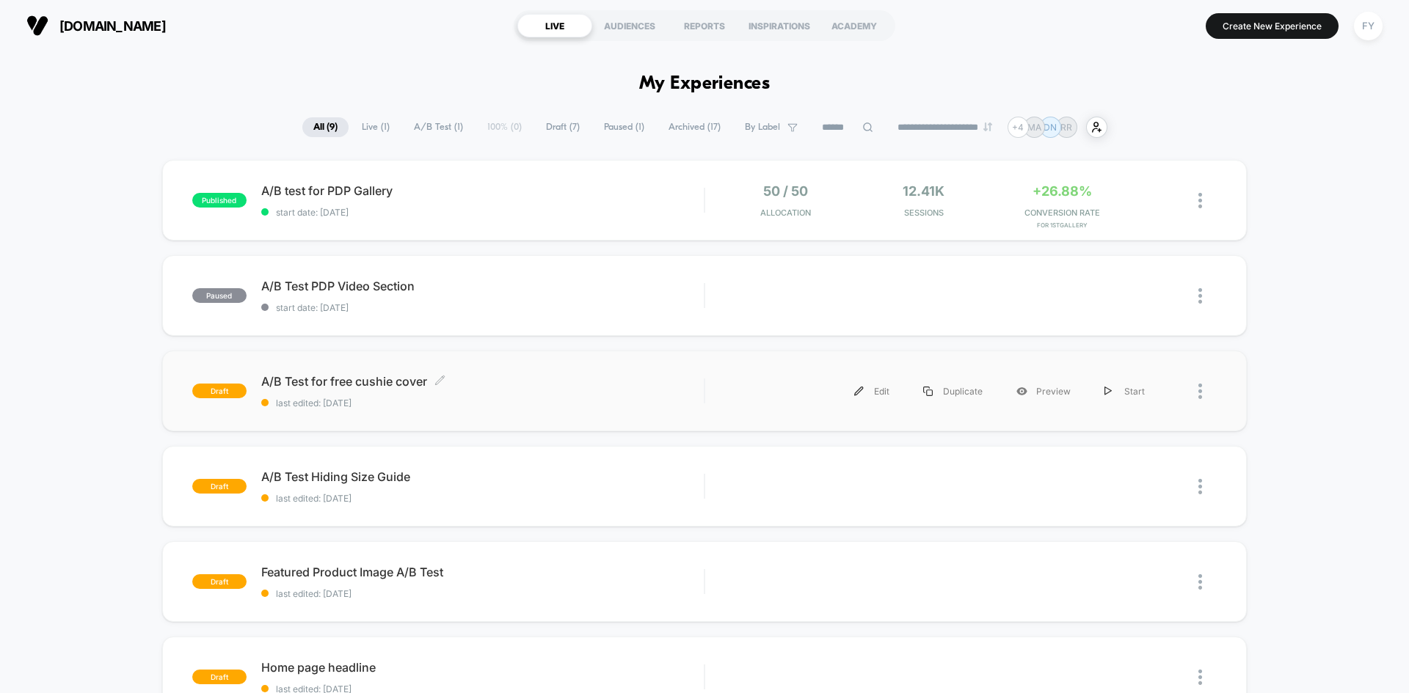
click at [587, 396] on div "A/B Test for free cushie cover Click to edit experience details Click to edit e…" at bounding box center [482, 391] width 443 height 34
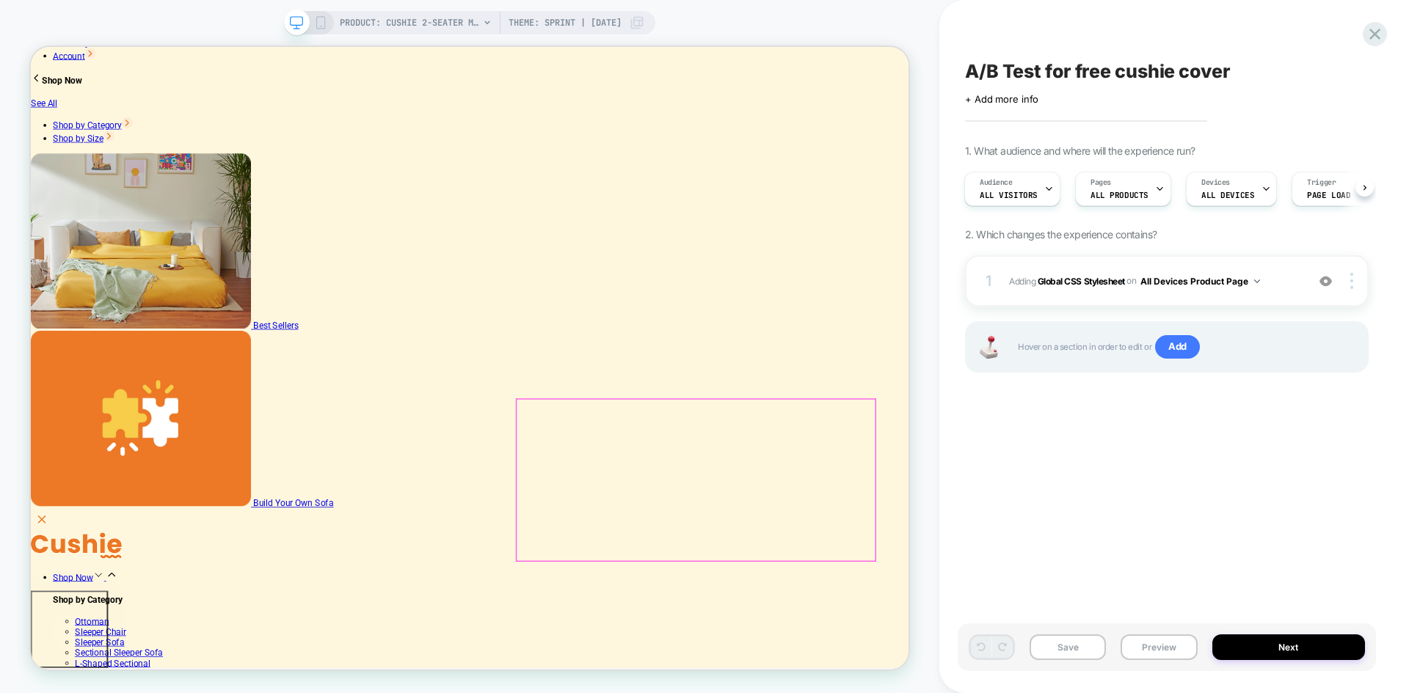
scroll to position [220, 0]
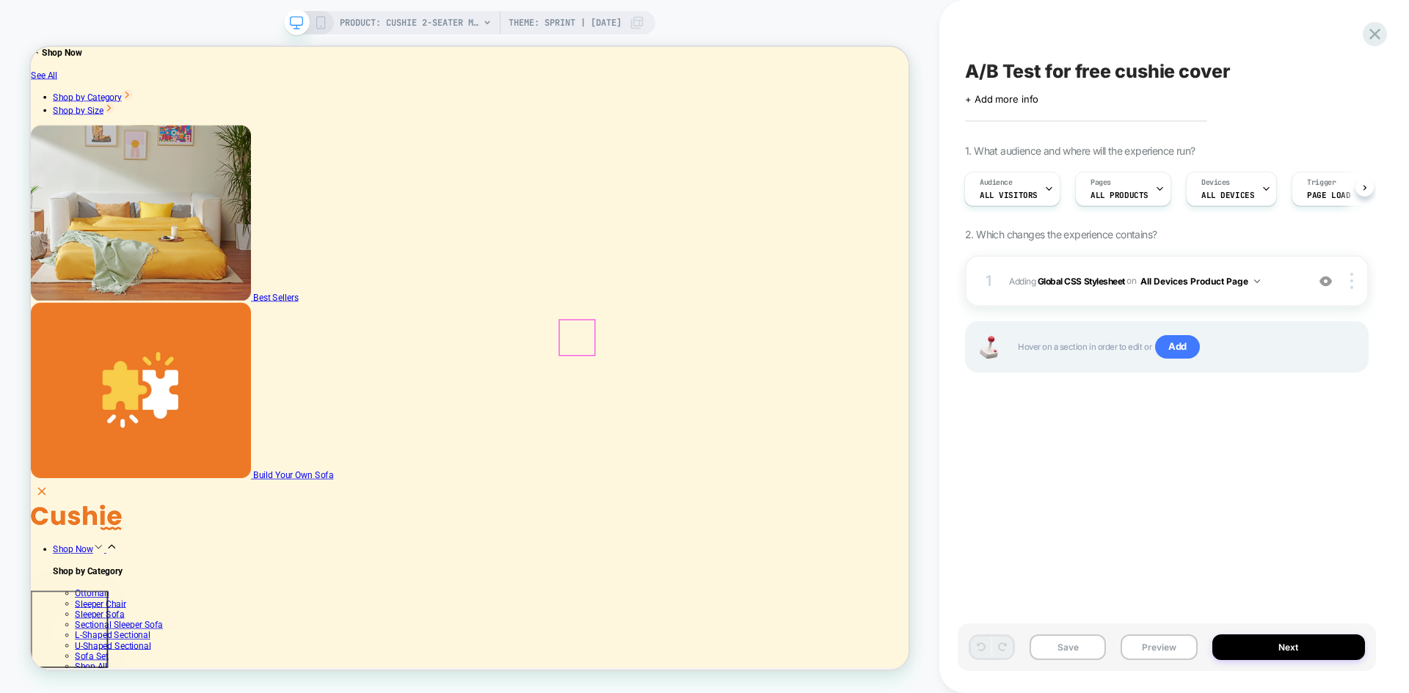
click at [1132, 652] on button "Preview" at bounding box center [1159, 648] width 76 height 26
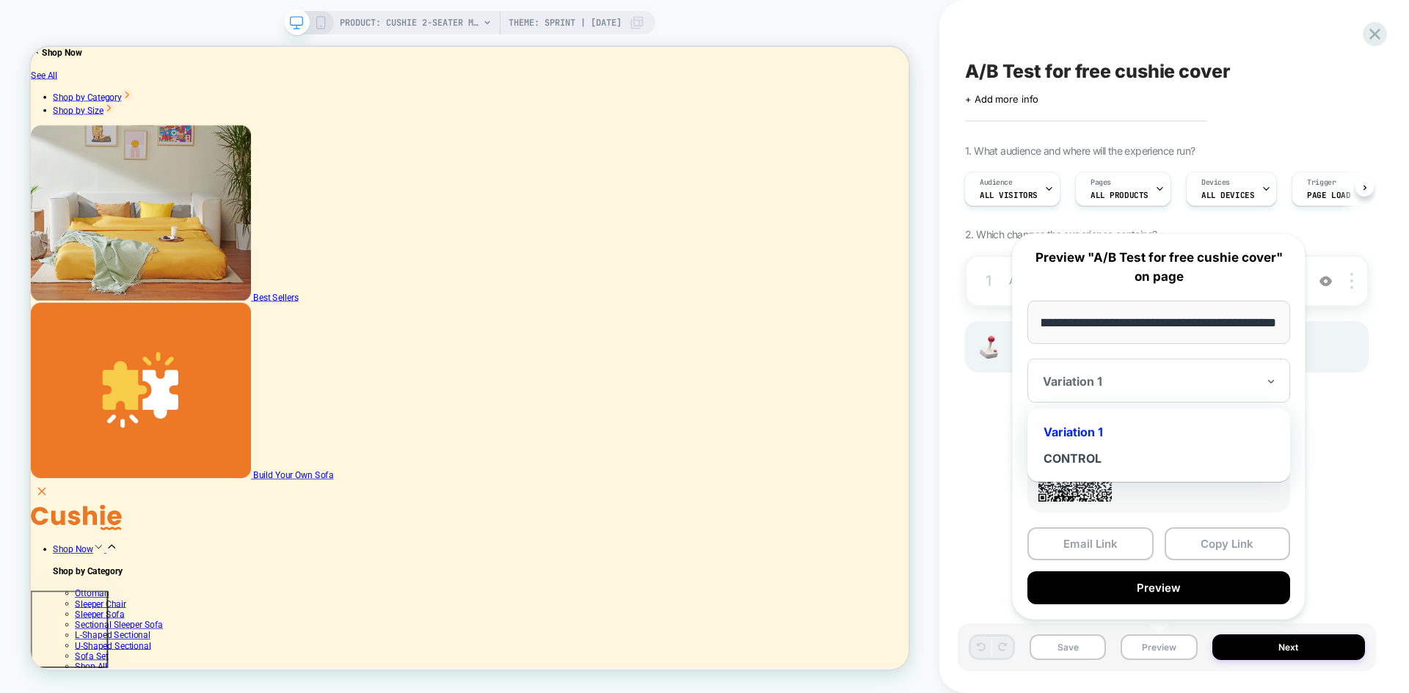
scroll to position [0, 0]
click at [1135, 379] on div at bounding box center [1150, 381] width 214 height 15
click at [1108, 455] on div "CONTROL" at bounding box center [1159, 458] width 248 height 26
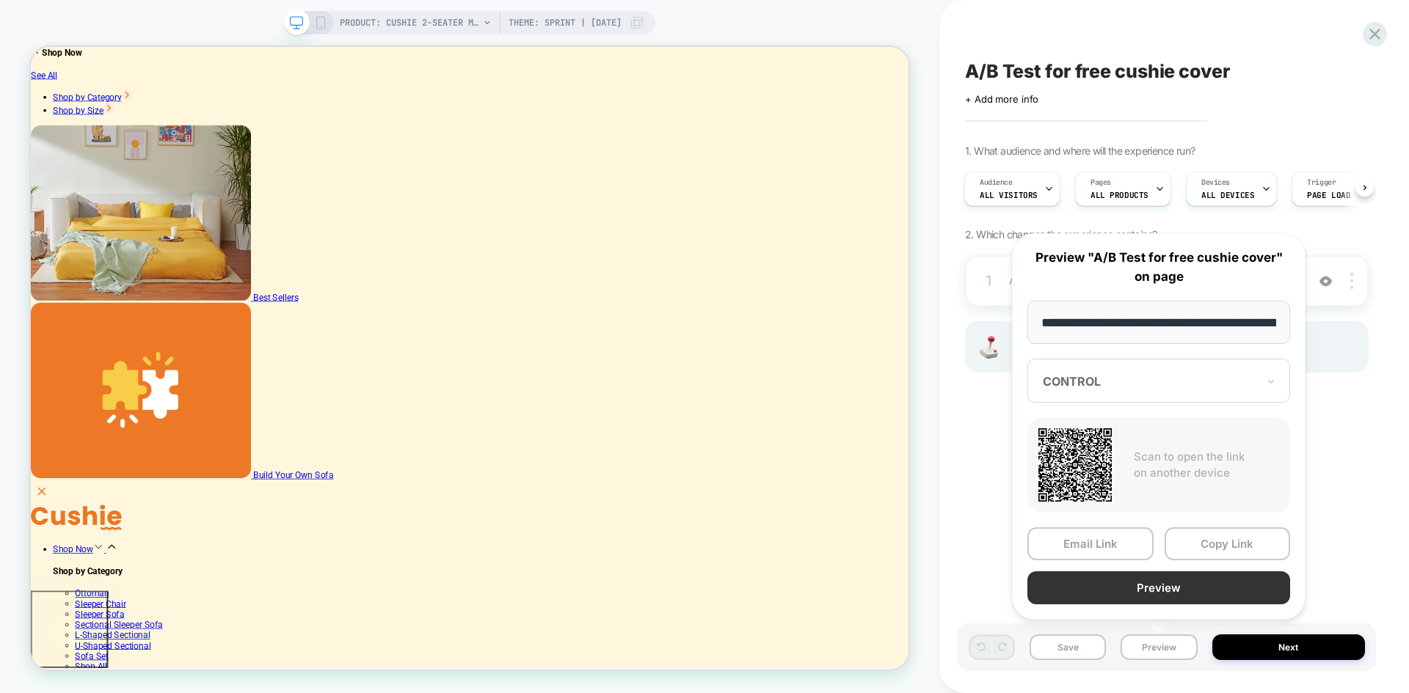
click at [1124, 597] on button "Preview" at bounding box center [1158, 588] width 263 height 33
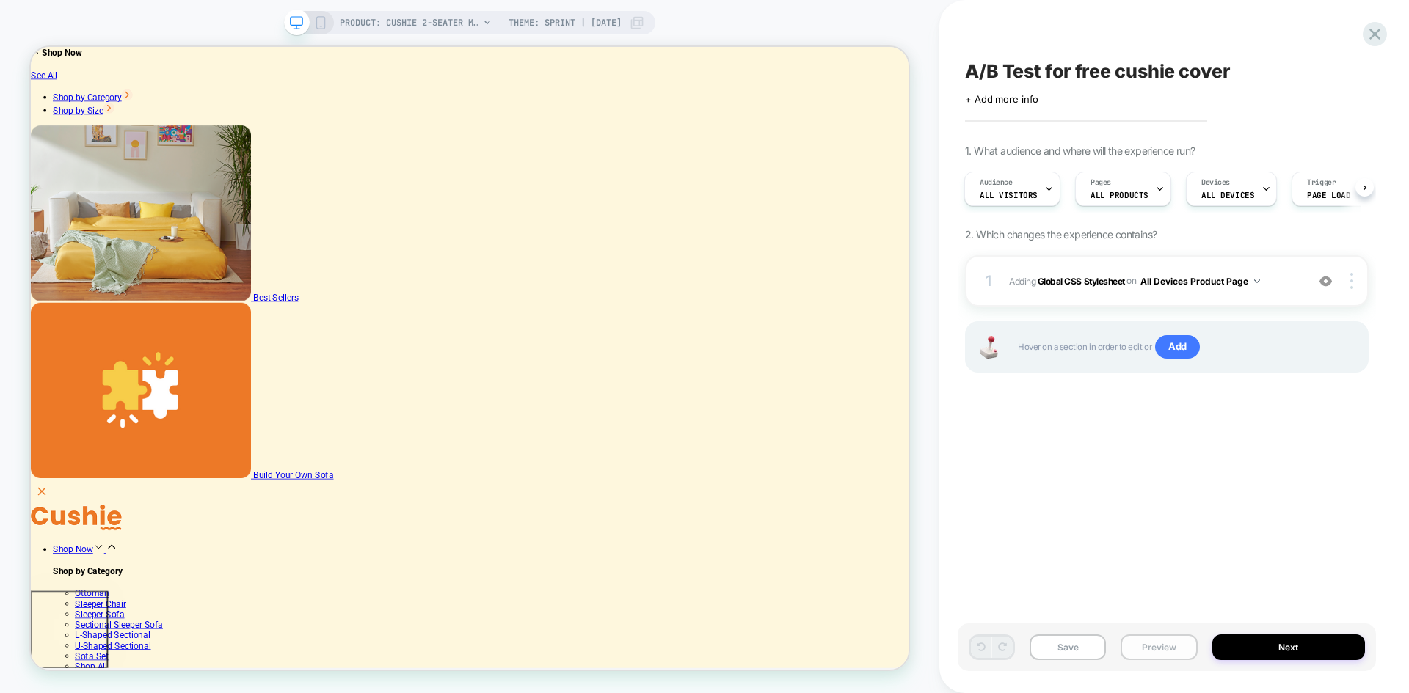
click at [1165, 652] on button "Preview" at bounding box center [1159, 648] width 76 height 26
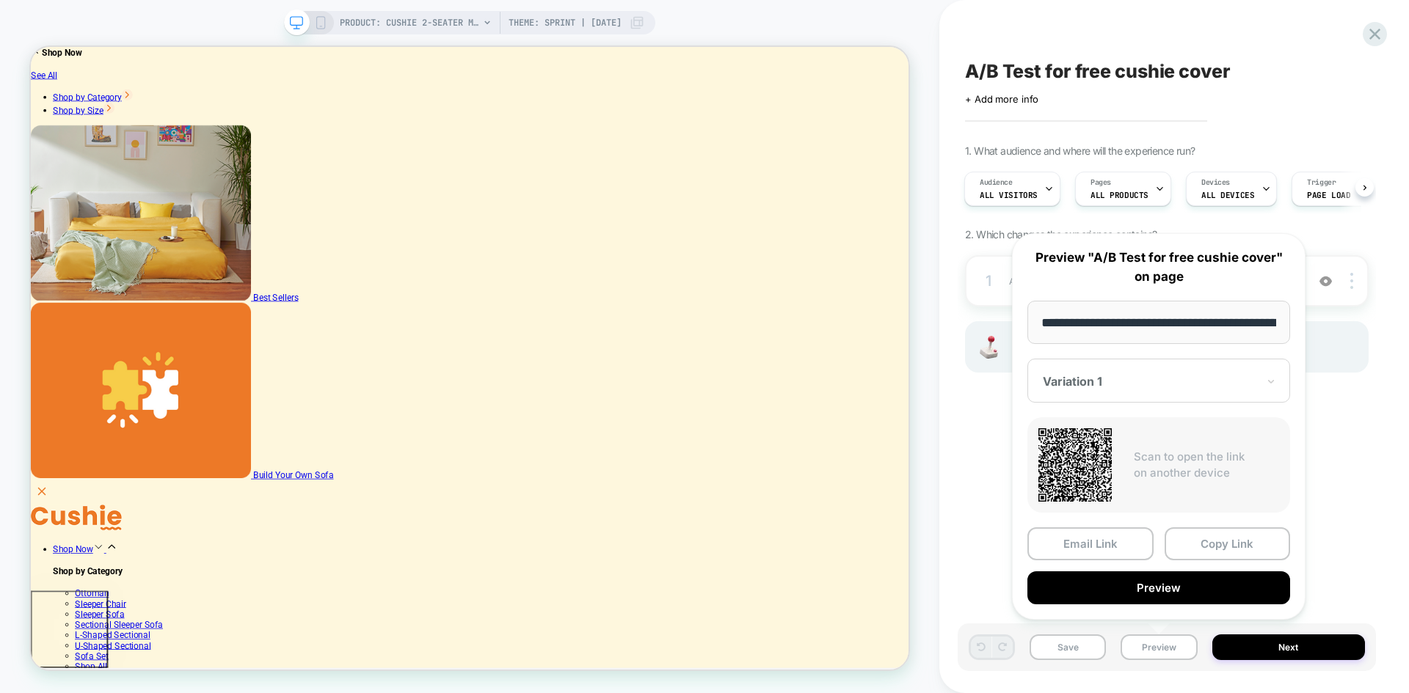
click at [1133, 389] on div "Variation 1" at bounding box center [1149, 382] width 217 height 18
click at [1086, 432] on div "Variation 1" at bounding box center [1159, 432] width 248 height 26
click at [1085, 579] on button "Preview" at bounding box center [1158, 588] width 263 height 33
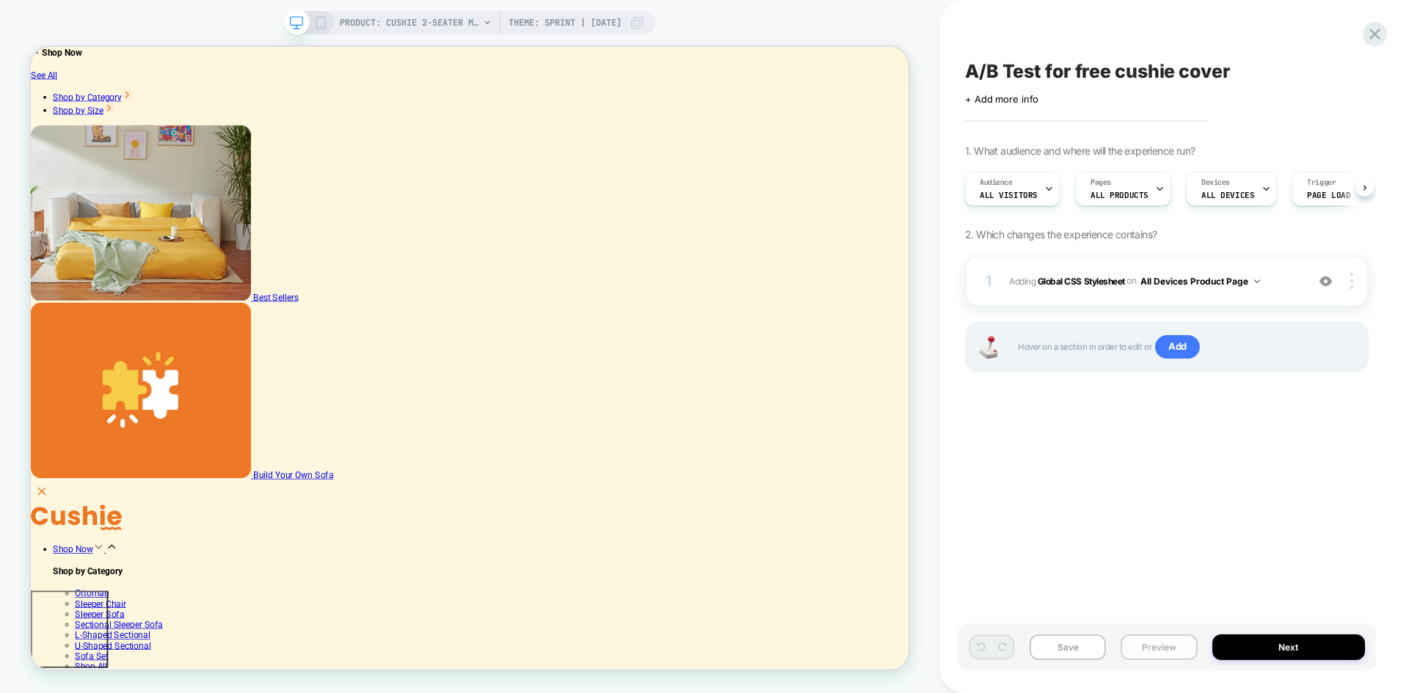
click at [1144, 647] on button "Preview" at bounding box center [1159, 648] width 76 height 26
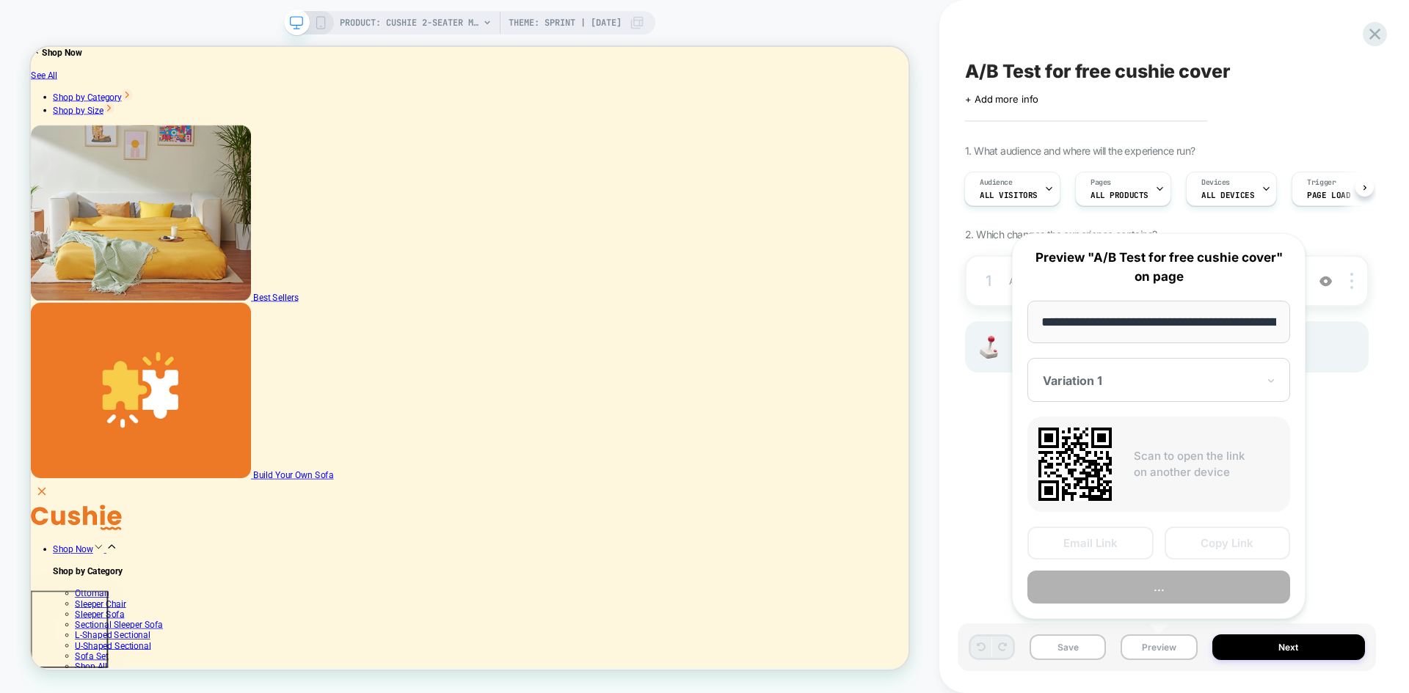
scroll to position [0, 425]
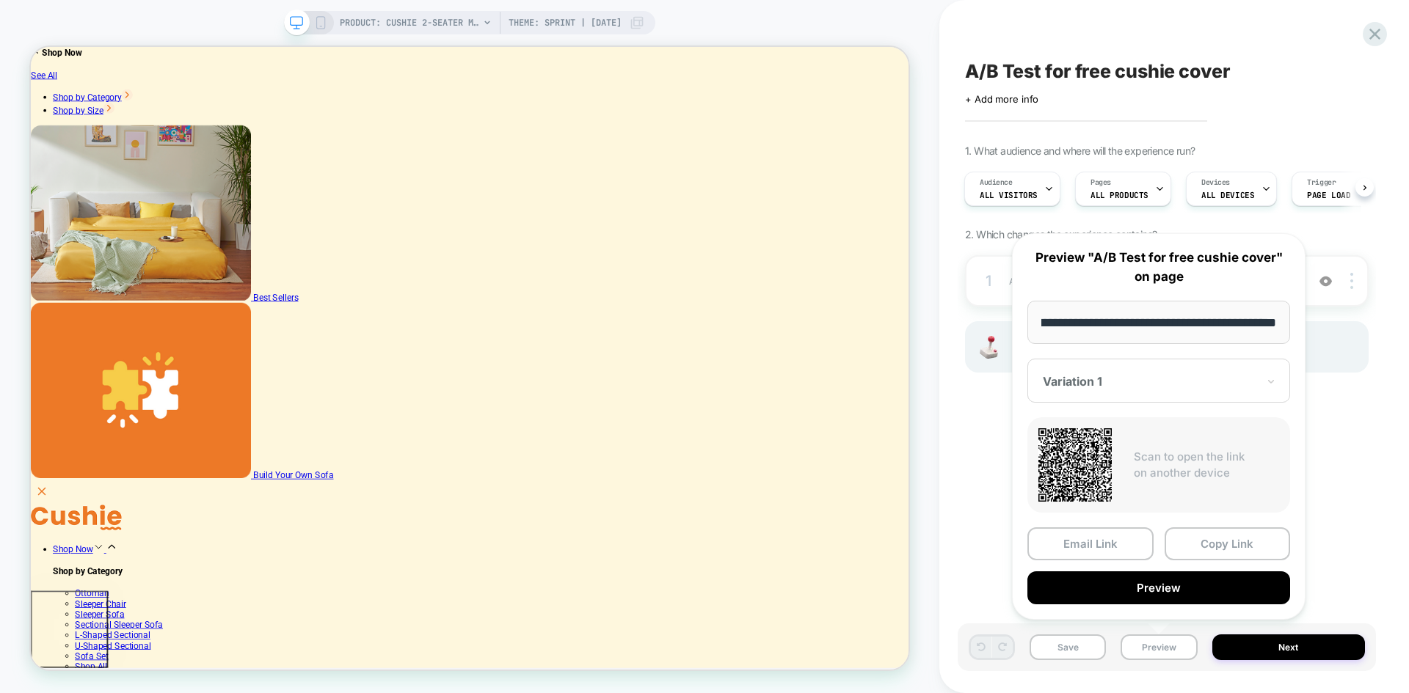
click at [1118, 378] on div at bounding box center [1150, 381] width 214 height 15
click at [1118, 456] on div "CONTROL" at bounding box center [1159, 458] width 248 height 26
click at [1111, 586] on button "Preview" at bounding box center [1158, 588] width 263 height 33
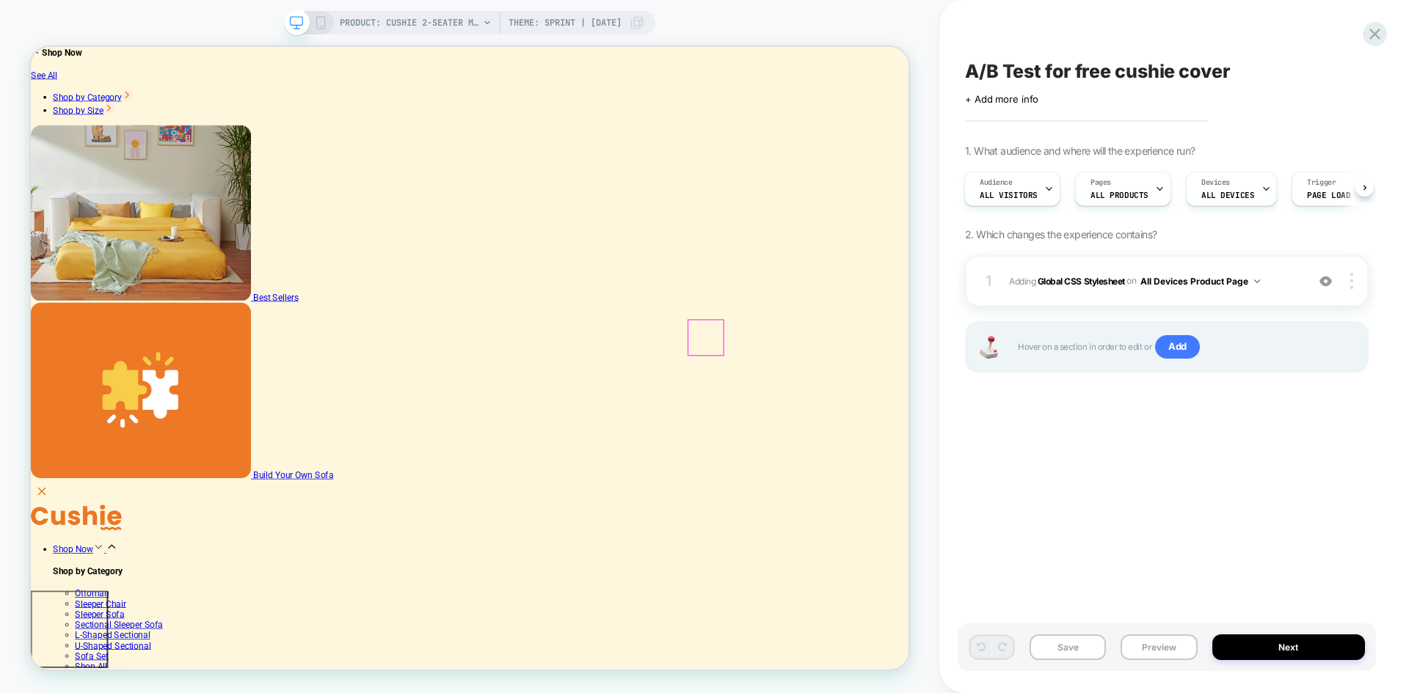
type input "**********"
click at [1159, 646] on button "Preview" at bounding box center [1159, 648] width 76 height 26
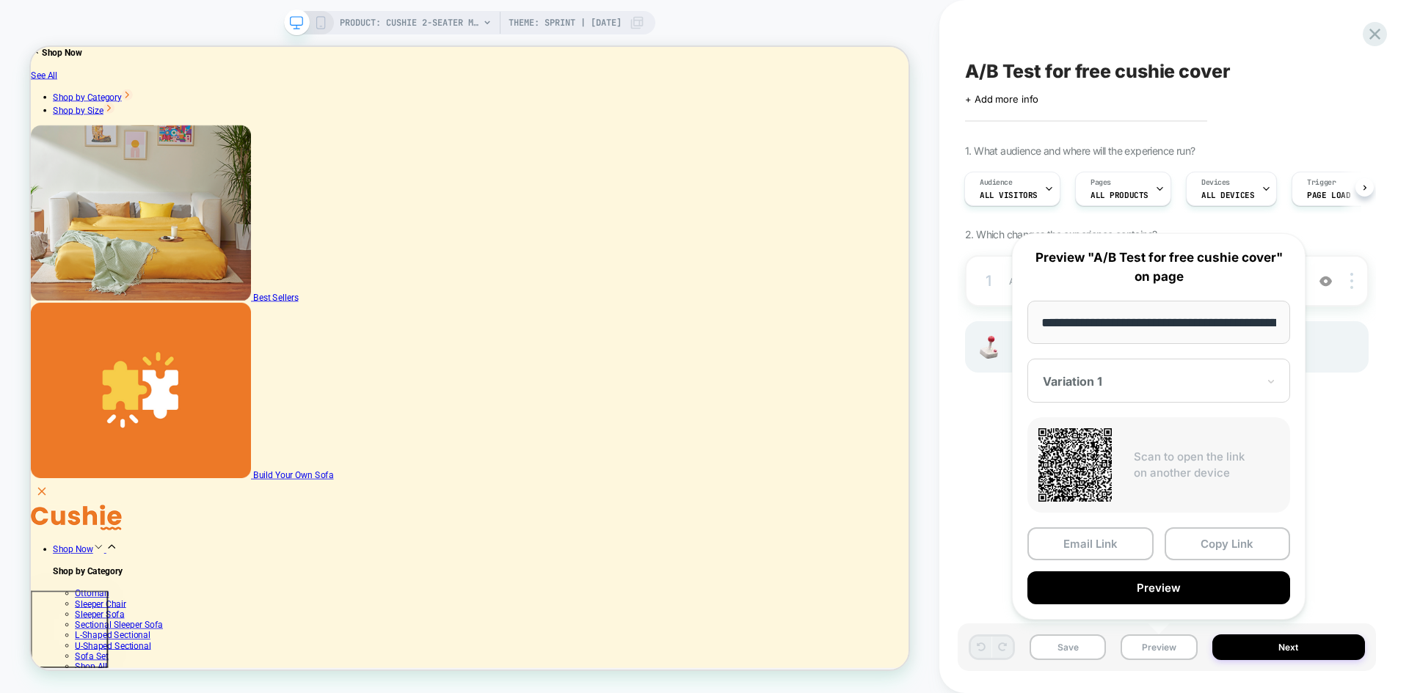
click at [1089, 393] on div "Variation 1" at bounding box center [1158, 381] width 263 height 44
click at [1375, 35] on icon at bounding box center [1374, 34] width 11 height 11
